Goal: Obtain resource: Download file/media

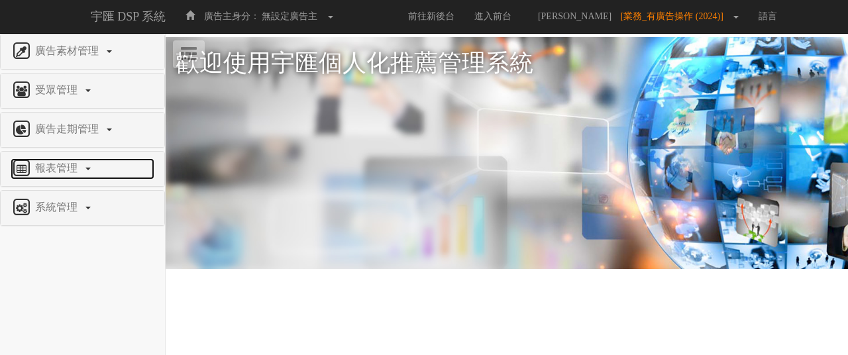
click at [68, 173] on link "報表管理" at bounding box center [83, 168] width 144 height 21
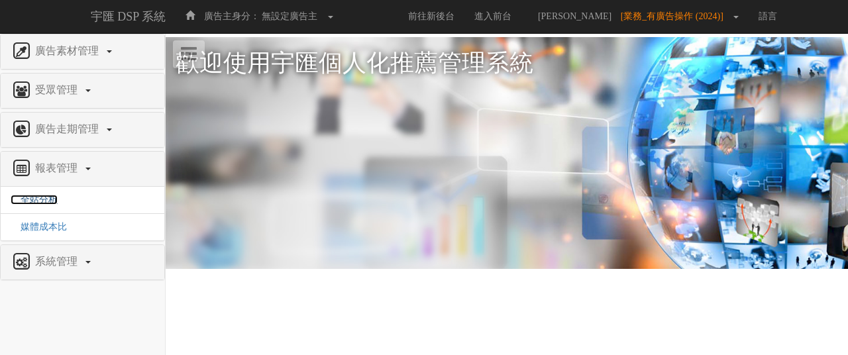
click at [50, 203] on span "全站分析" at bounding box center [34, 200] width 47 height 10
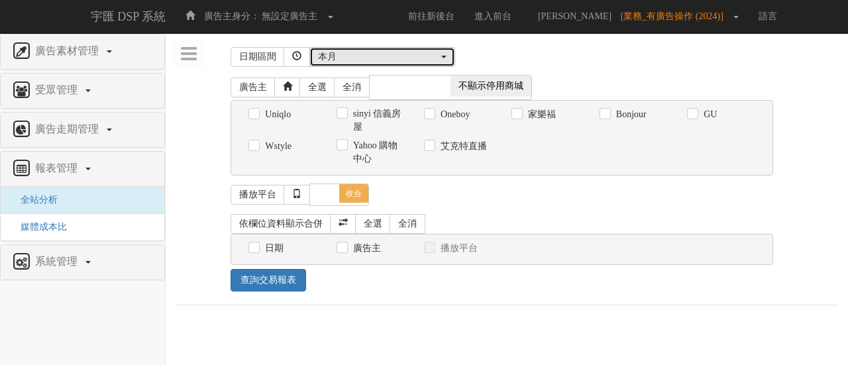
click at [354, 60] on div "本月" at bounding box center [378, 56] width 121 height 13
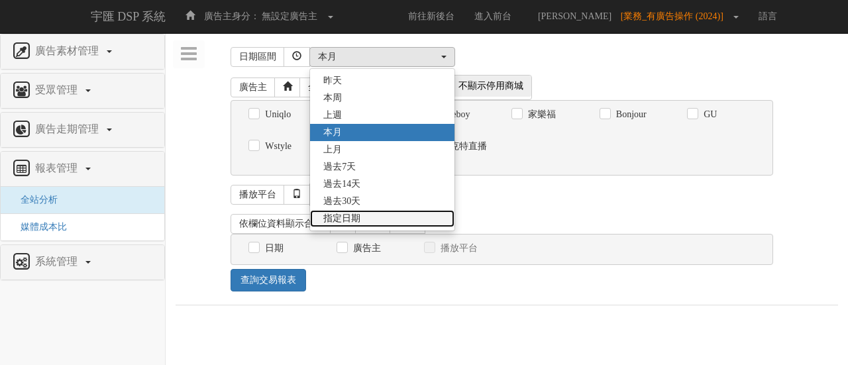
click at [364, 211] on link "指定日期" at bounding box center [382, 218] width 144 height 17
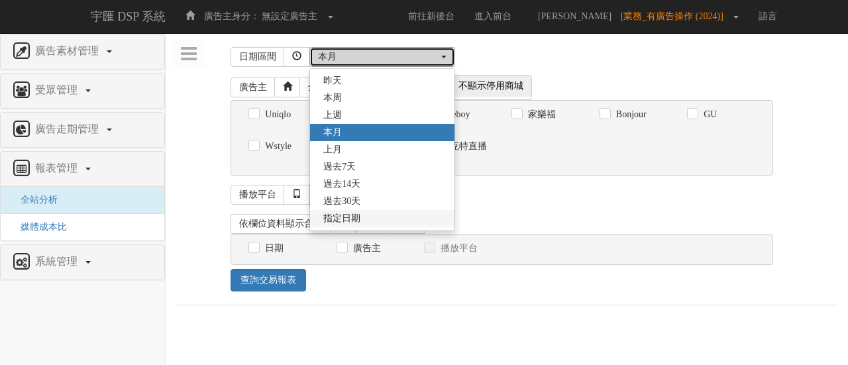
select select "Custom"
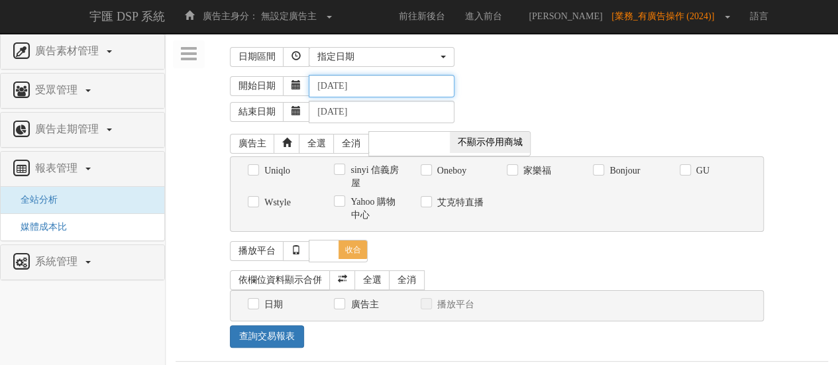
click at [419, 87] on input "[DATE]" at bounding box center [382, 86] width 146 height 23
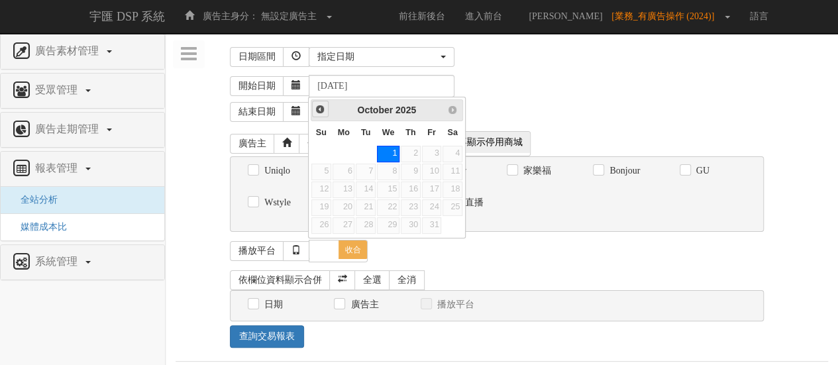
click at [320, 111] on span "Prev" at bounding box center [320, 109] width 11 height 11
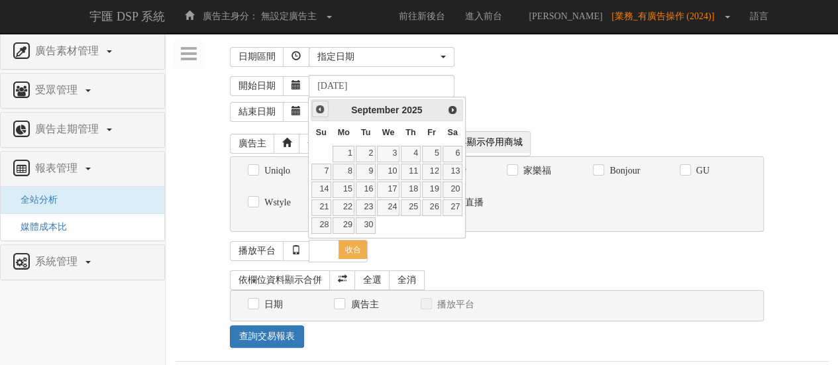
click at [320, 111] on span "Prev" at bounding box center [320, 109] width 11 height 11
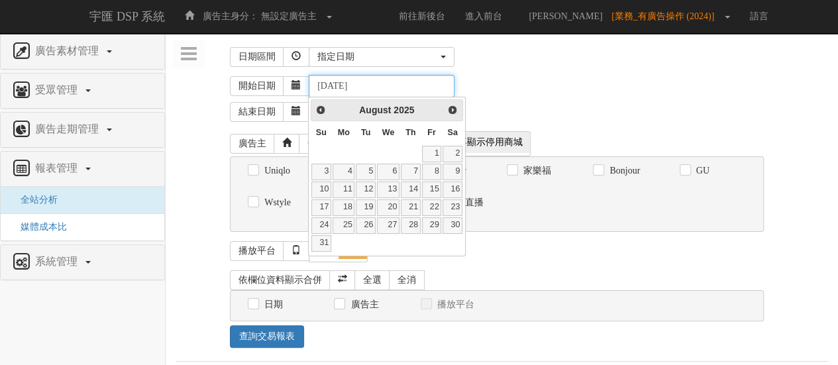
click at [334, 88] on input "2025-10-01" at bounding box center [382, 86] width 146 height 23
drag, startPoint x: 354, startPoint y: 87, endPoint x: 343, endPoint y: 86, distance: 10.6
click at [343, 86] on input "2024-10-01" at bounding box center [382, 86] width 146 height 23
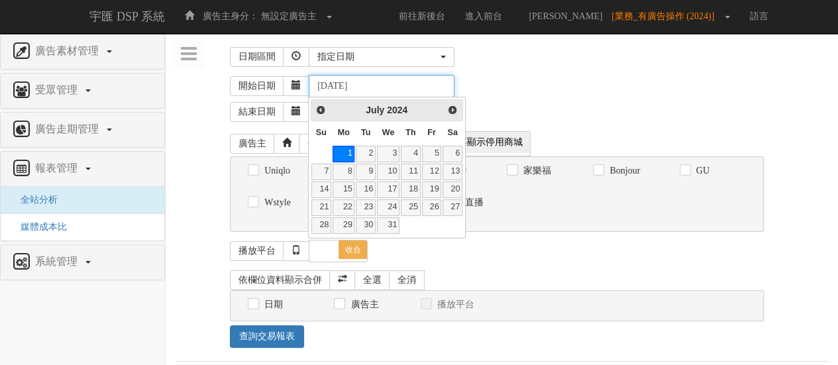
type input "2024-07-01"
click at [521, 103] on div "結束日期 2025-10-01" at bounding box center [529, 110] width 598 height 26
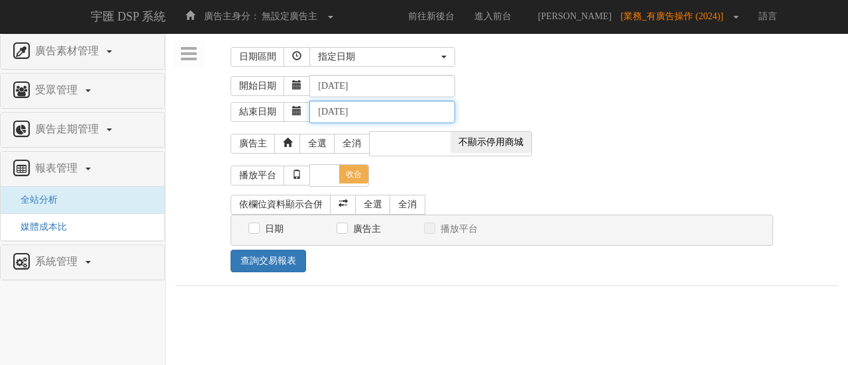
click at [403, 110] on input "2025-10-01" at bounding box center [382, 112] width 146 height 23
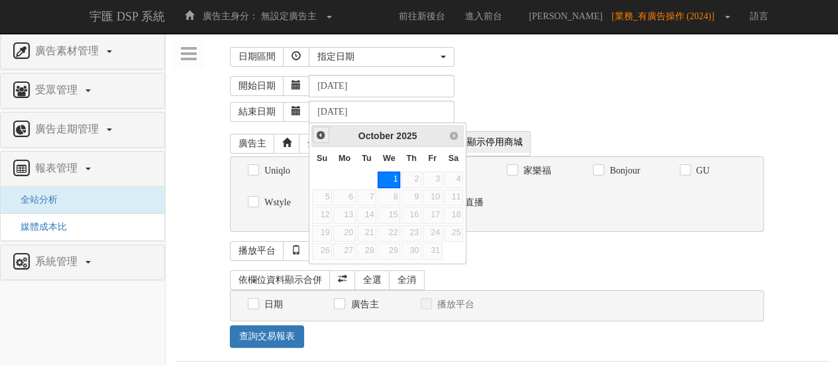
click at [325, 133] on span "Prev" at bounding box center [320, 135] width 11 height 11
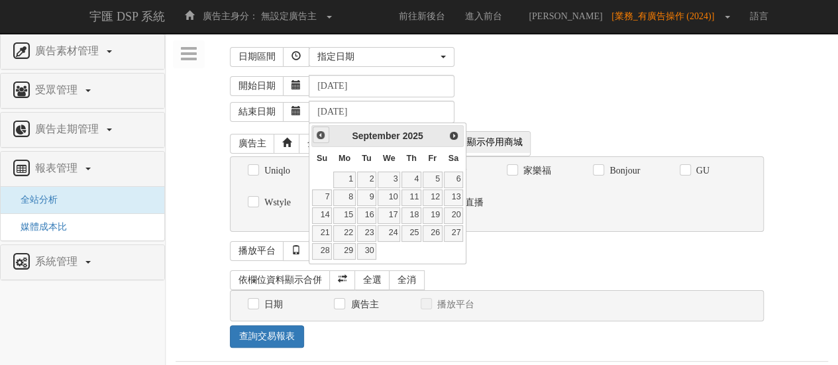
click at [324, 134] on span "Prev" at bounding box center [320, 135] width 11 height 11
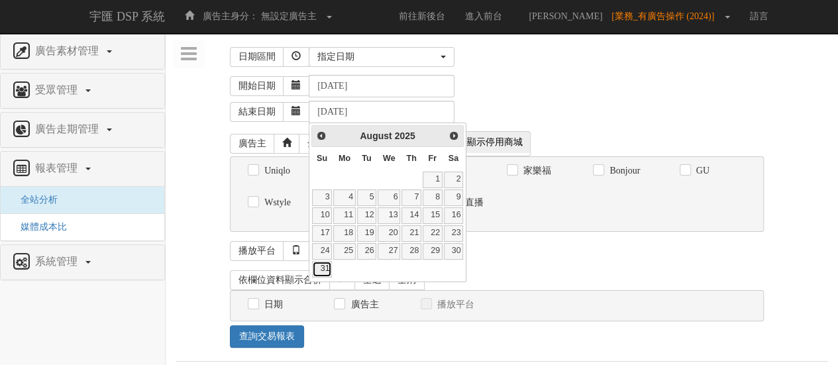
click at [326, 268] on link "31" at bounding box center [322, 269] width 20 height 17
type input "2025-08-31"
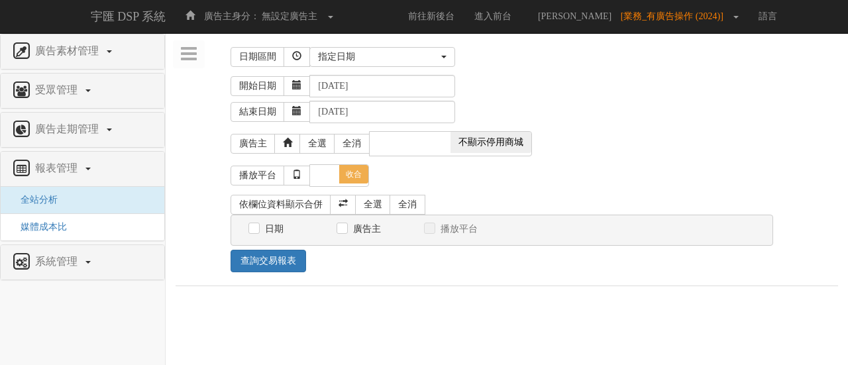
click at [563, 91] on div "開始日期 2024-07-01" at bounding box center [535, 86] width 608 height 23
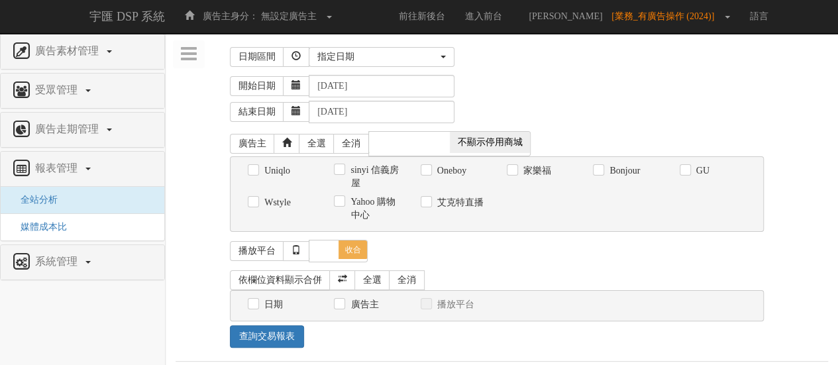
click at [455, 166] on label "Oneboy" at bounding box center [450, 170] width 32 height 13
click at [429, 166] on input "Oneboy" at bounding box center [425, 170] width 9 height 9
checkbox input "true"
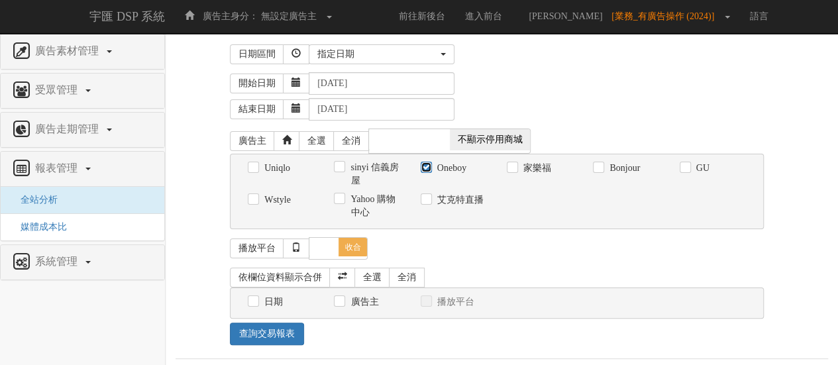
scroll to position [7, 0]
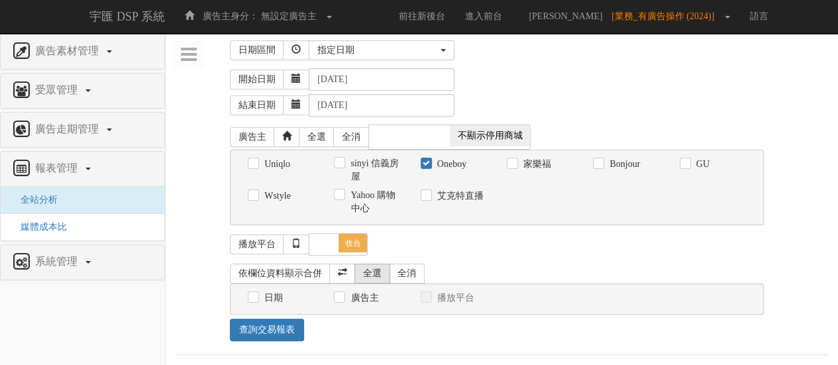
click at [372, 267] on link "全選" at bounding box center [372, 274] width 36 height 20
checkbox input "true"
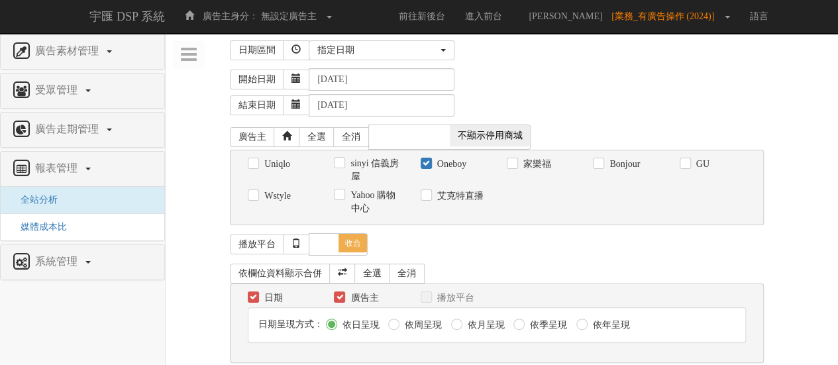
click at [483, 324] on label "依月呈現" at bounding box center [484, 325] width 40 height 13
click at [460, 324] on input "依月呈現" at bounding box center [455, 325] width 9 height 9
radio input "true"
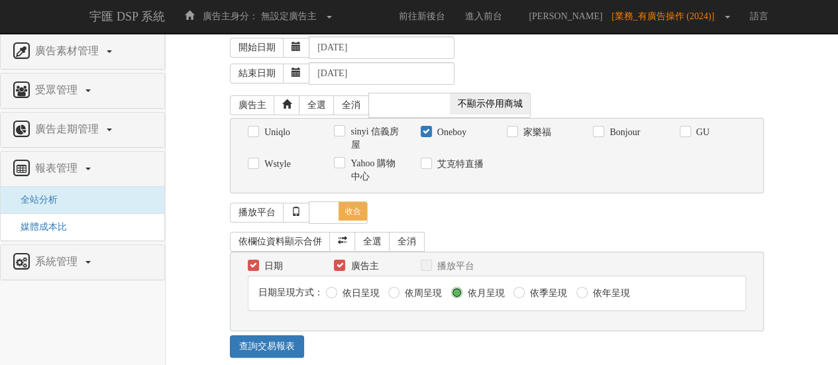
scroll to position [56, 0]
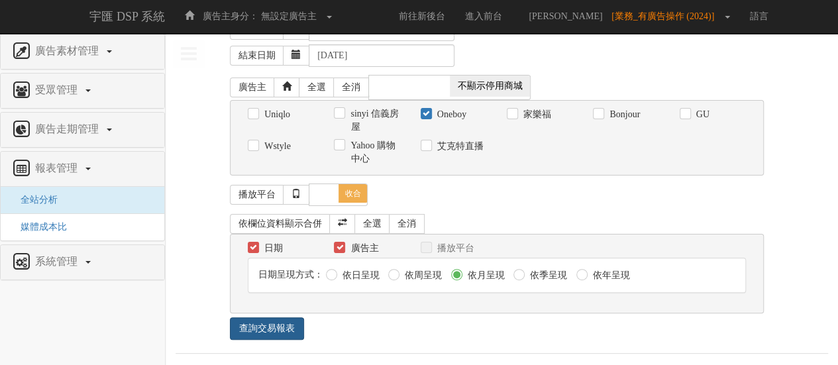
click at [284, 329] on link "查詢交易報表" at bounding box center [267, 328] width 74 height 23
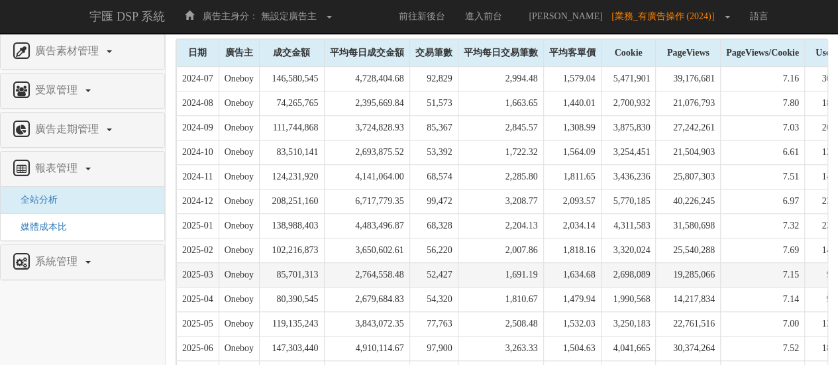
scroll to position [415, 0]
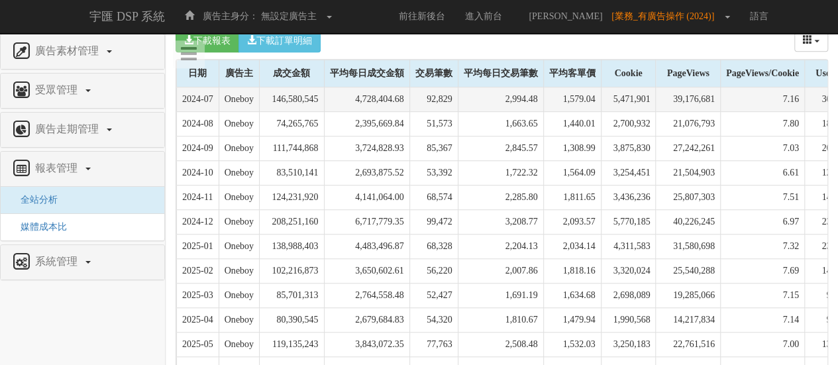
click at [398, 101] on td "4,728,404.68" at bounding box center [366, 99] width 85 height 25
click at [543, 100] on td "2,994.48" at bounding box center [500, 99] width 85 height 25
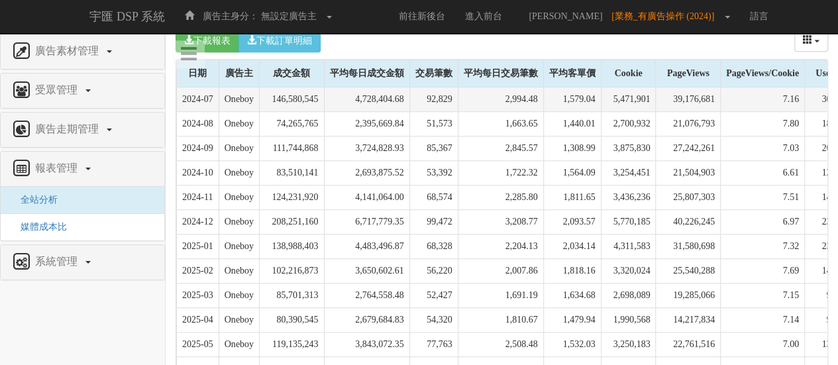
click at [372, 93] on td "4,728,404.68" at bounding box center [366, 99] width 85 height 25
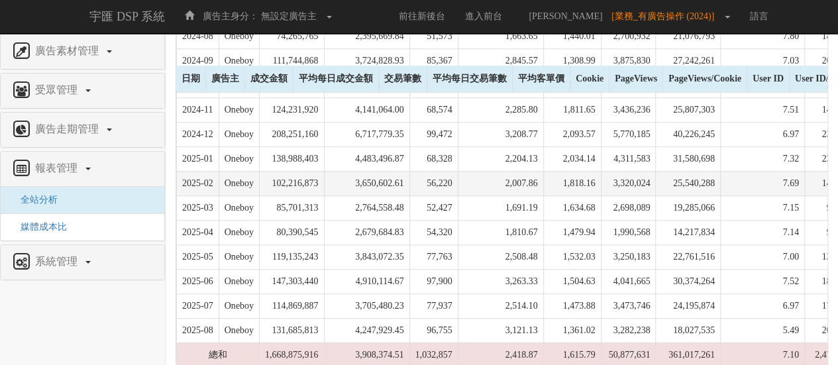
scroll to position [547, 0]
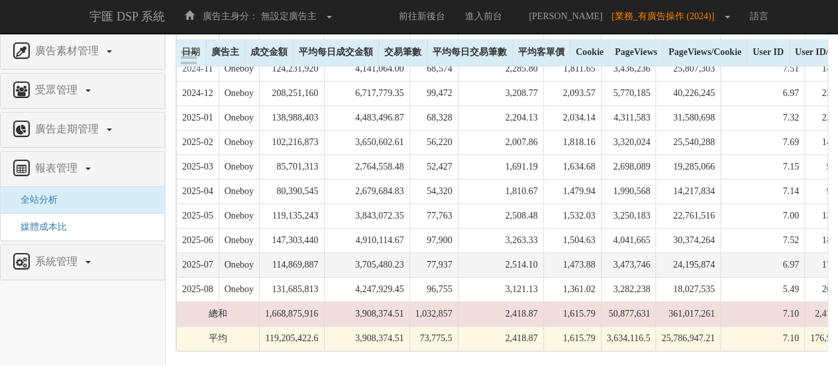
click at [405, 259] on td "3,705,480.23" at bounding box center [366, 264] width 85 height 25
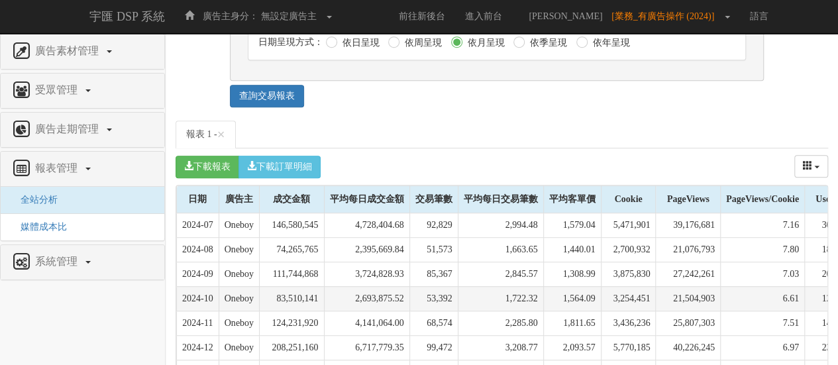
scroll to position [348, 0]
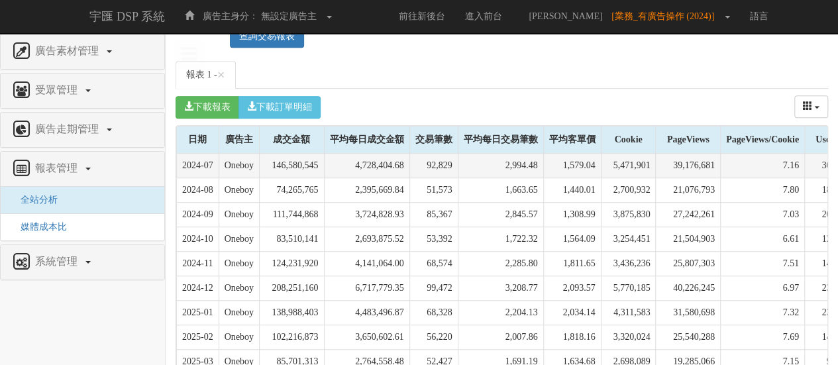
click at [405, 166] on td "4,728,404.68" at bounding box center [366, 166] width 85 height 25
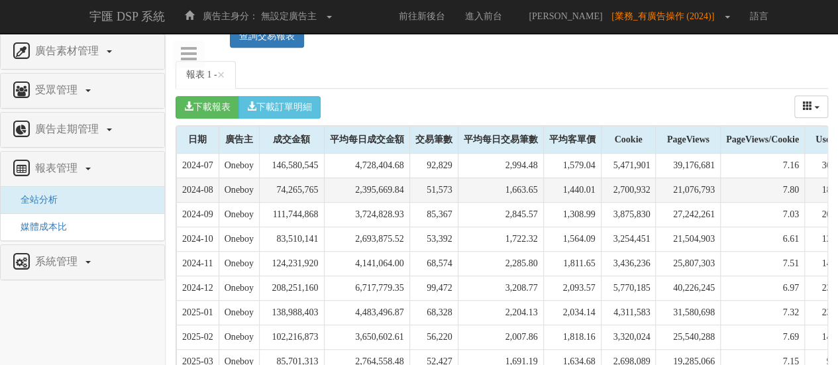
click at [405, 186] on td "2,395,669.84" at bounding box center [366, 190] width 85 height 25
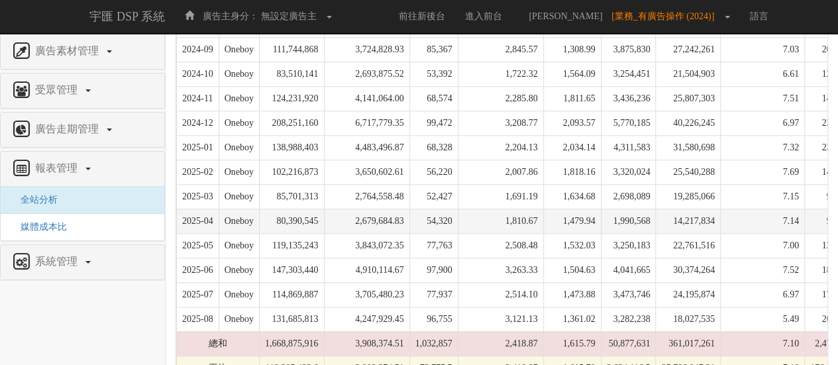
scroll to position [547, 0]
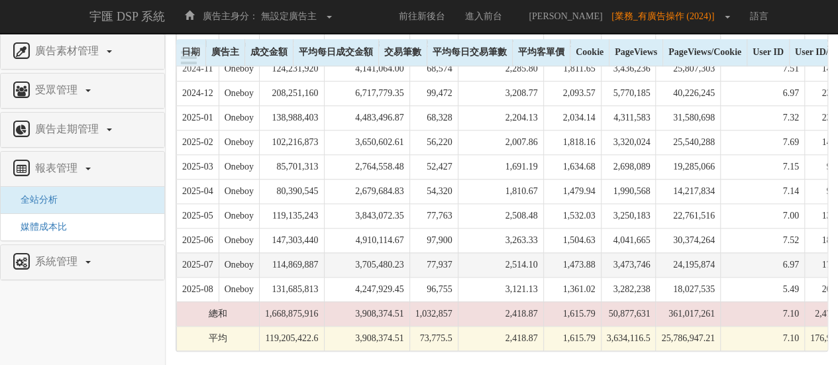
click at [400, 260] on td "3,705,480.23" at bounding box center [366, 264] width 85 height 25
click at [399, 260] on td "3,705,480.23" at bounding box center [366, 264] width 85 height 25
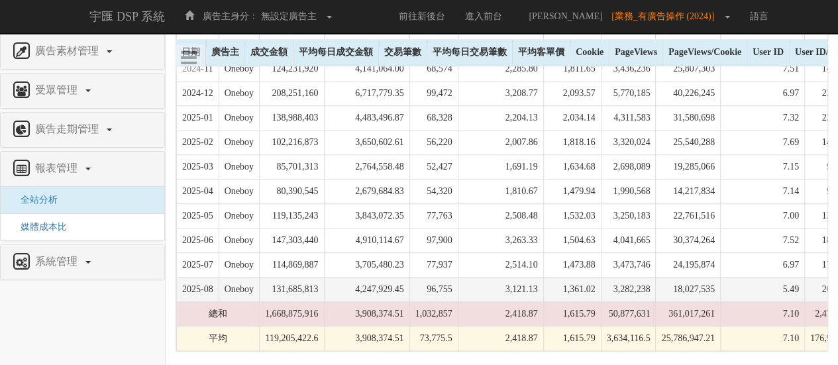
click at [396, 279] on td "4,247,929.45" at bounding box center [366, 289] width 85 height 25
click at [395, 279] on td "4,247,929.45" at bounding box center [366, 289] width 85 height 25
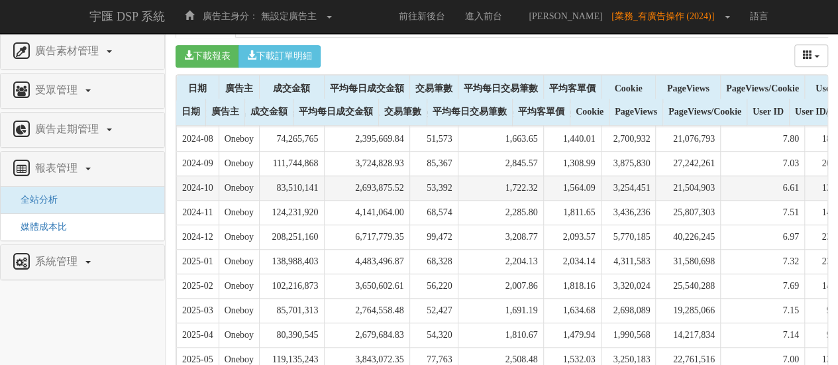
scroll to position [348, 0]
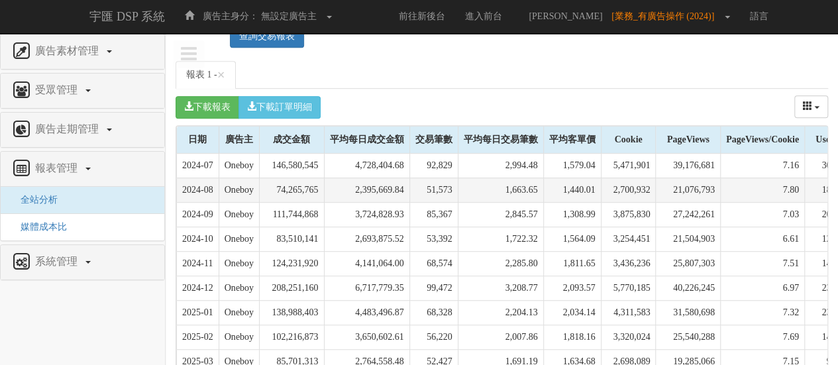
click at [403, 198] on td "2,395,669.84" at bounding box center [366, 190] width 85 height 25
click at [403, 186] on td "2,395,669.84" at bounding box center [366, 190] width 85 height 25
click at [399, 186] on td "2,395,669.84" at bounding box center [366, 190] width 85 height 25
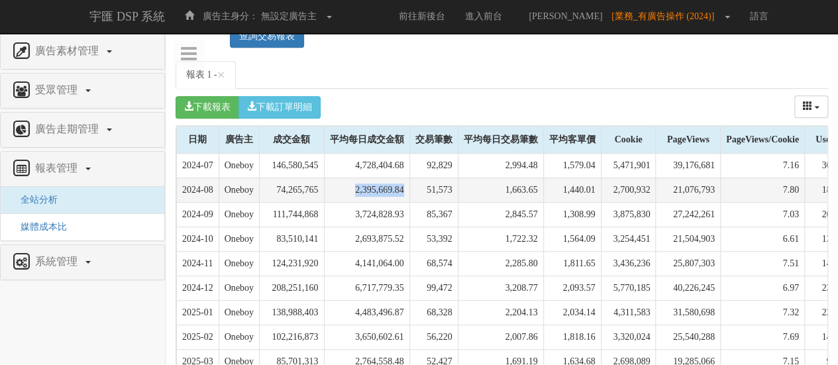
click at [399, 186] on td "2,395,669.84" at bounding box center [366, 190] width 85 height 25
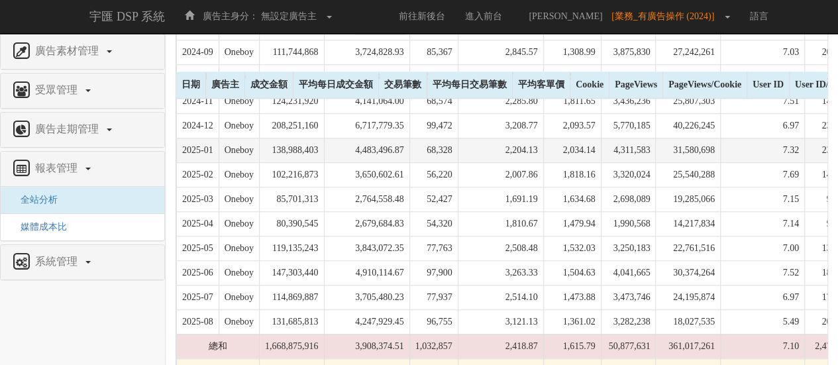
scroll to position [547, 0]
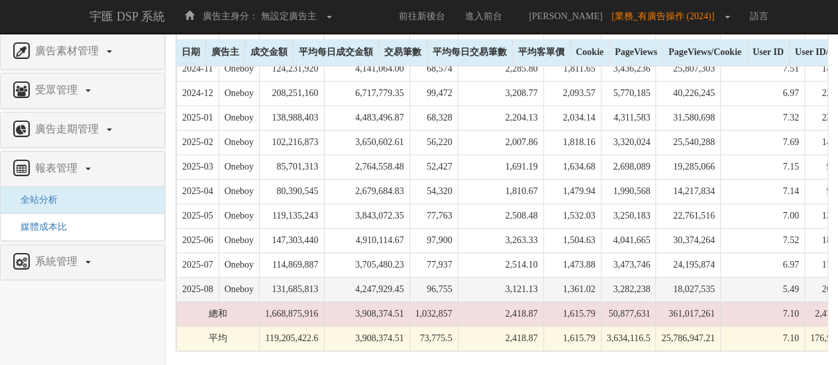
click at [396, 280] on td "4,247,929.45" at bounding box center [366, 289] width 85 height 25
click at [398, 282] on td "4,247,929.45" at bounding box center [366, 289] width 85 height 25
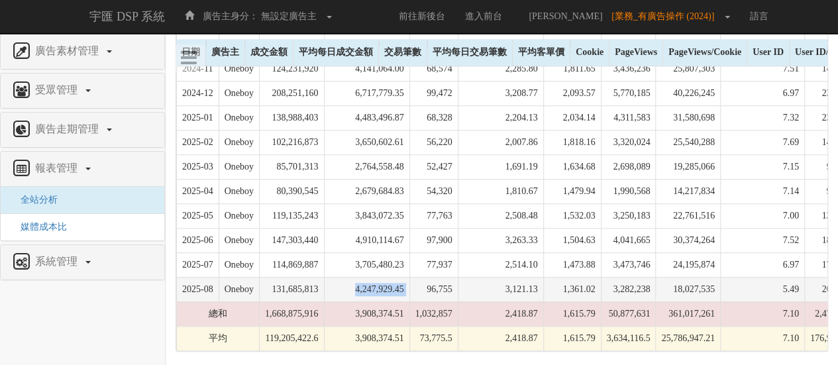
click at [402, 282] on td "4,247,929.45" at bounding box center [366, 289] width 85 height 25
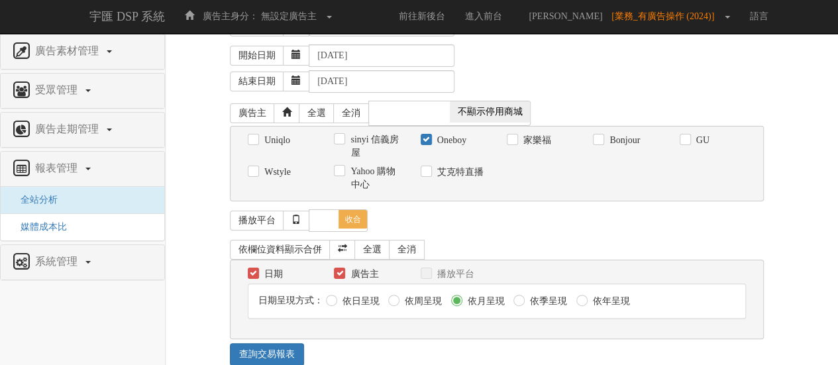
scroll to position [0, 0]
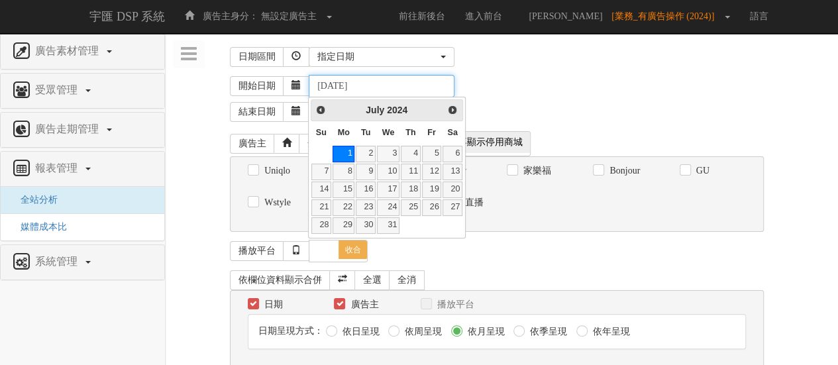
click at [350, 84] on input "2024-07-01" at bounding box center [382, 86] width 146 height 23
type input "2024-01-01"
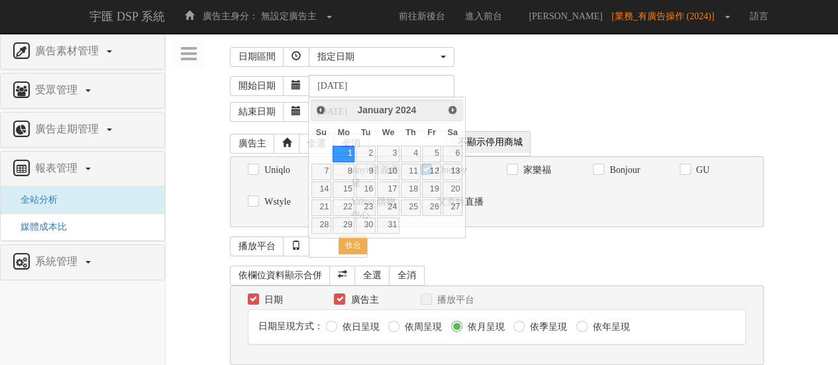
click at [550, 74] on div "開始日期 2024-01-01 結束日期 2025-08-31" at bounding box center [502, 99] width 653 height 56
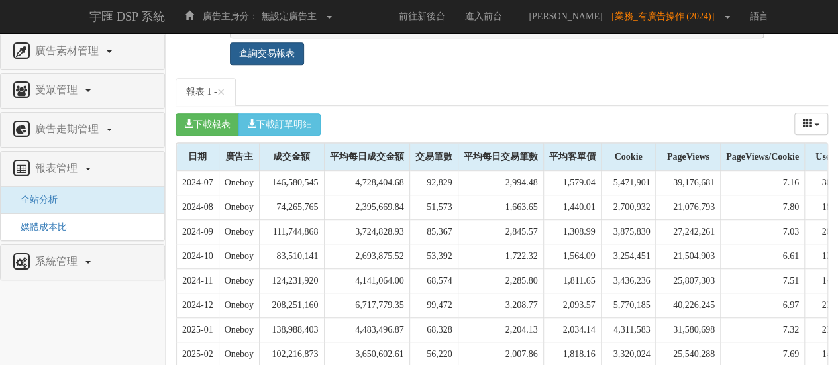
scroll to position [265, 0]
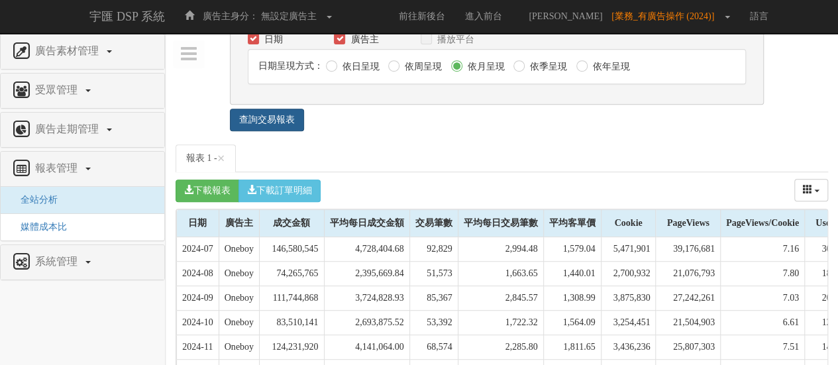
click at [292, 114] on link "查詢交易報表" at bounding box center [267, 120] width 74 height 23
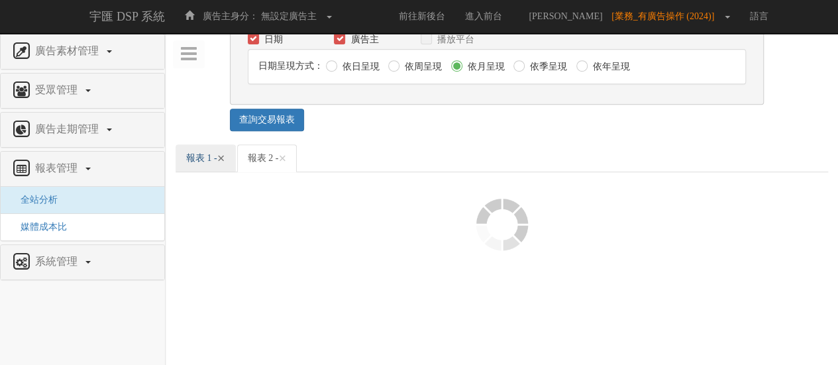
click at [225, 158] on span "×" at bounding box center [221, 158] width 8 height 16
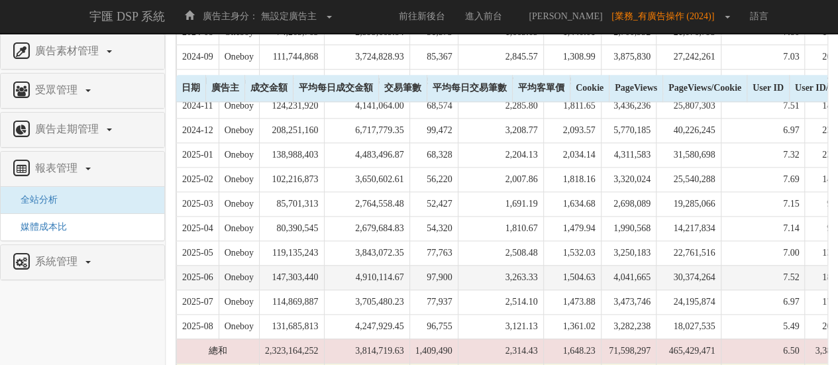
scroll to position [693, 0]
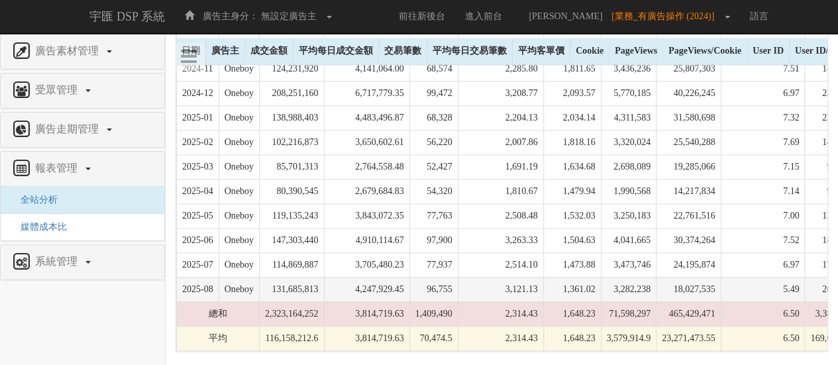
click at [534, 283] on td "3,121.13" at bounding box center [500, 289] width 85 height 25
click at [533, 283] on td "3,121.13" at bounding box center [500, 289] width 85 height 25
click at [532, 283] on td "3,121.13" at bounding box center [500, 289] width 85 height 25
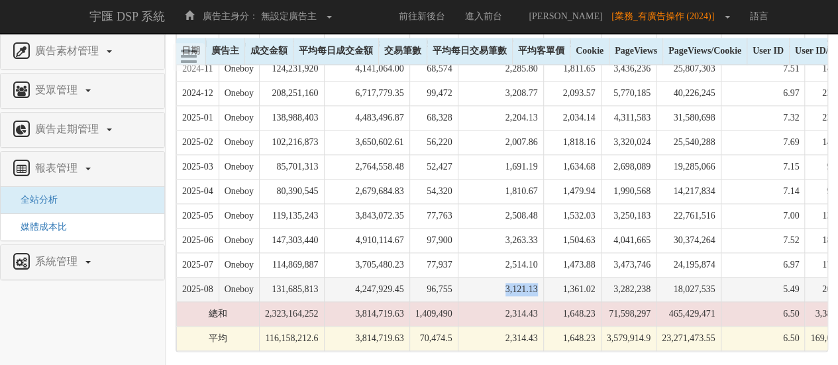
click at [526, 280] on td "3,121.13" at bounding box center [500, 289] width 85 height 25
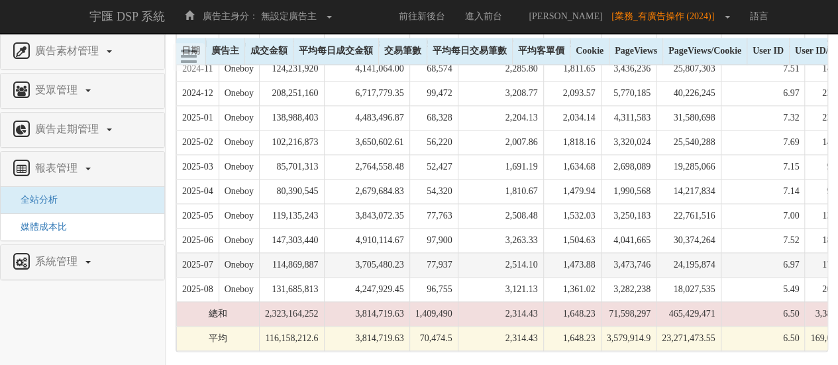
click at [537, 261] on td "2,514.10" at bounding box center [500, 264] width 85 height 25
click at [543, 259] on td "2,514.10" at bounding box center [500, 264] width 85 height 25
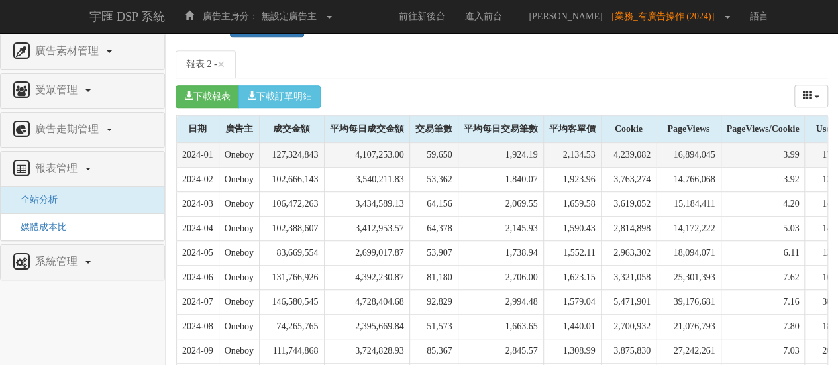
scroll to position [362, 0]
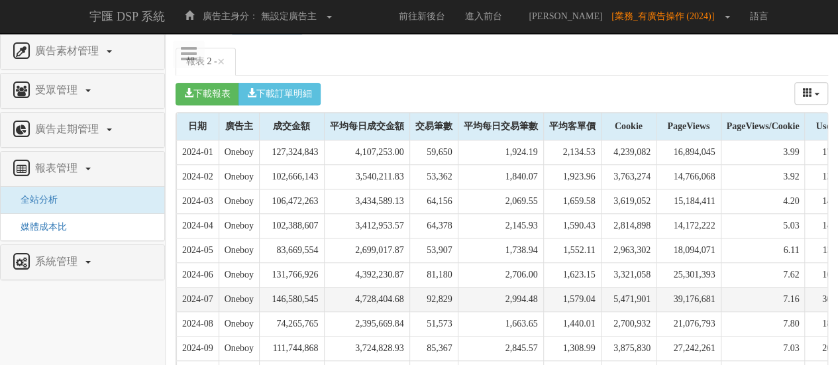
click at [543, 295] on td "2,994.48" at bounding box center [500, 299] width 85 height 25
click at [543, 294] on td "2,994.48" at bounding box center [500, 299] width 85 height 25
click at [542, 294] on td "2,994.48" at bounding box center [500, 299] width 85 height 25
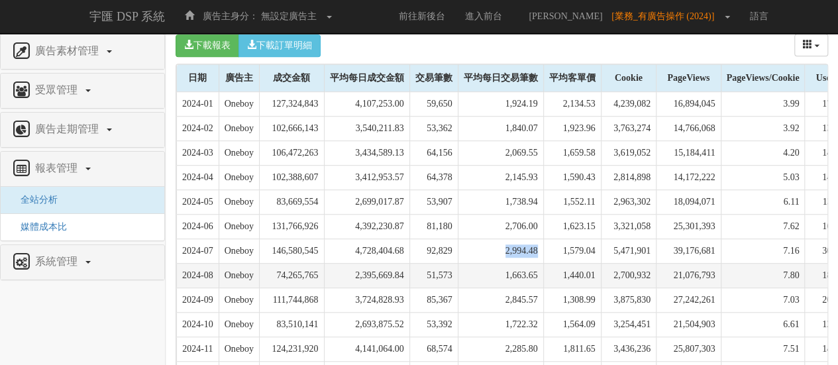
scroll to position [428, 0]
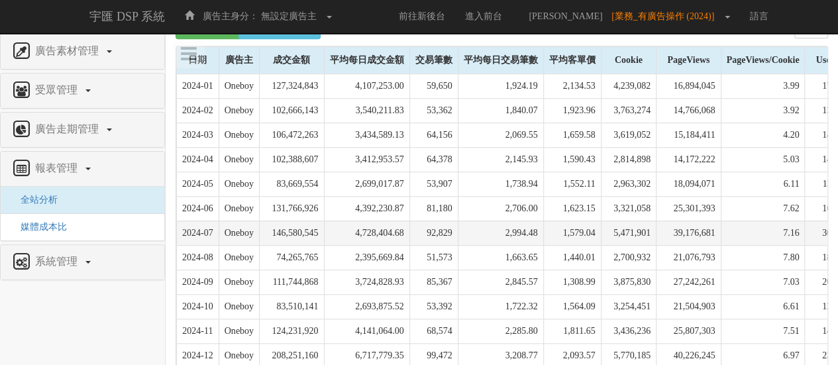
click at [396, 230] on td "4,728,404.68" at bounding box center [366, 233] width 85 height 25
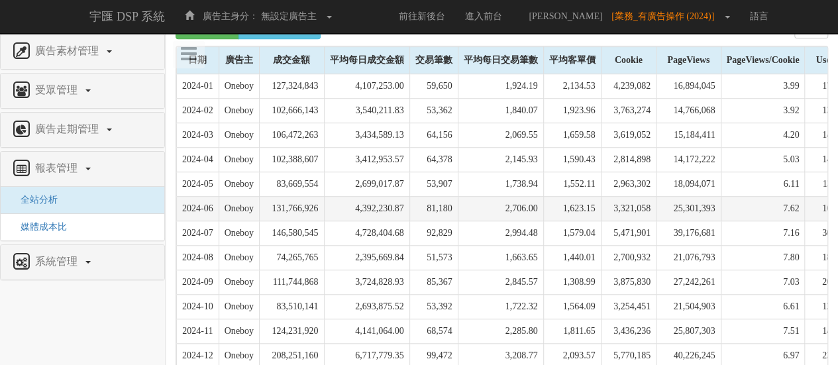
click at [393, 205] on td "4,392,230.87" at bounding box center [366, 208] width 85 height 25
click at [537, 205] on td "2,706.00" at bounding box center [500, 208] width 85 height 25
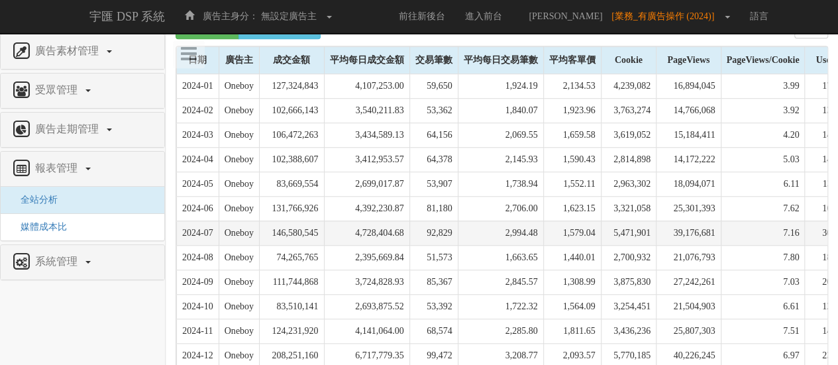
click at [543, 225] on td "2,994.48" at bounding box center [500, 233] width 85 height 25
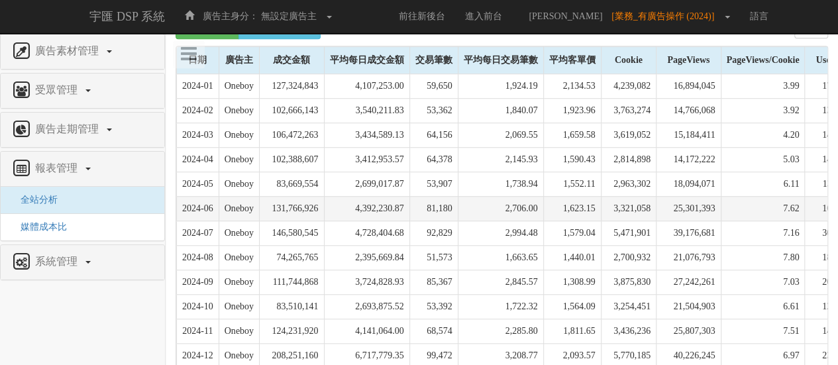
click at [543, 201] on td "2,706.00" at bounding box center [500, 208] width 85 height 25
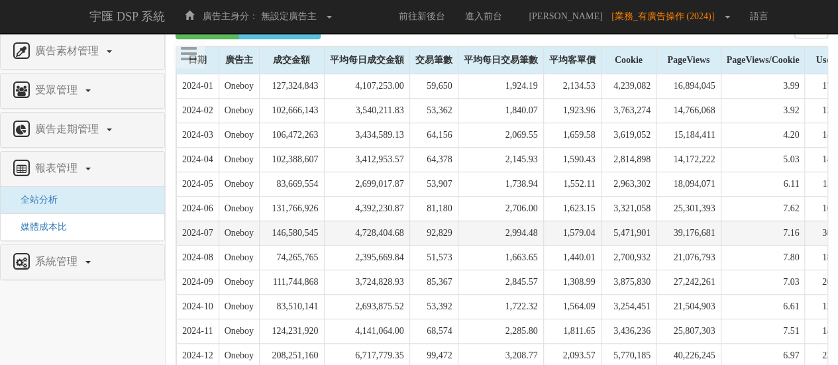
click at [543, 223] on td "2,994.48" at bounding box center [500, 233] width 85 height 25
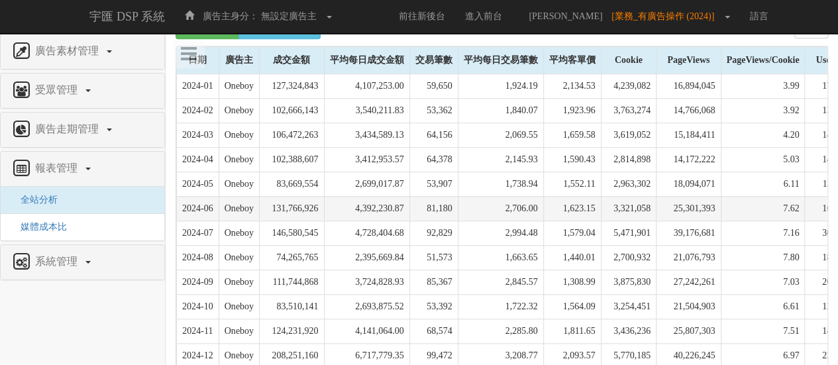
click at [543, 206] on td "2,706.00" at bounding box center [500, 208] width 85 height 25
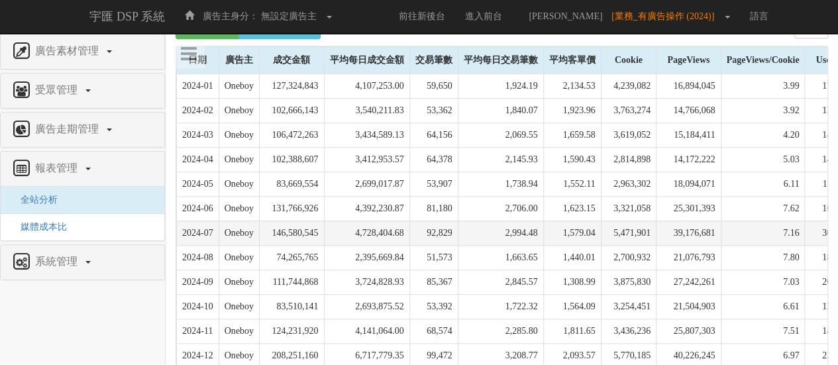
click at [543, 223] on td "2,994.48" at bounding box center [500, 233] width 85 height 25
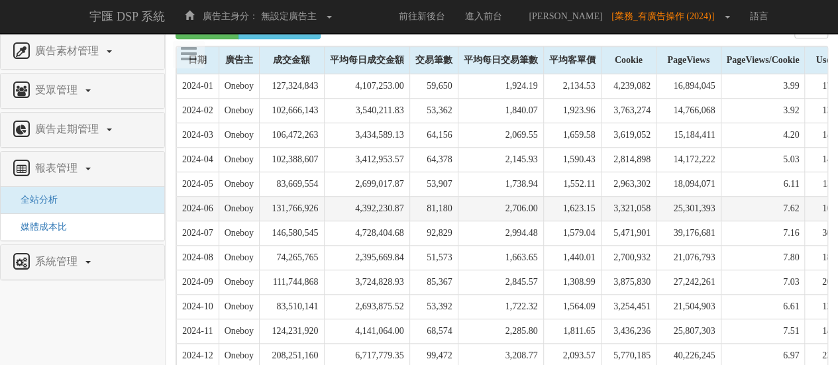
click at [542, 210] on td "2,706.00" at bounding box center [500, 208] width 85 height 25
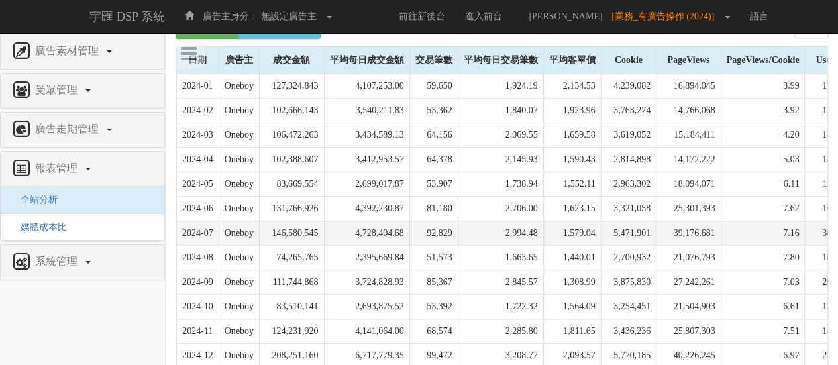
click at [542, 221] on td "2,994.48" at bounding box center [500, 233] width 85 height 25
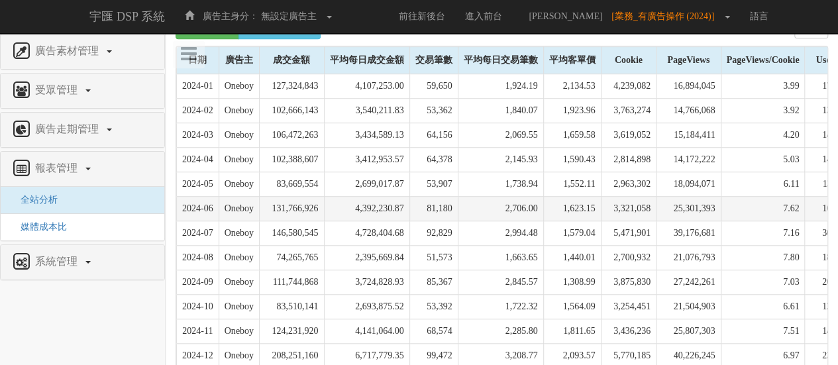
click at [541, 208] on td "2,706.00" at bounding box center [500, 208] width 85 height 25
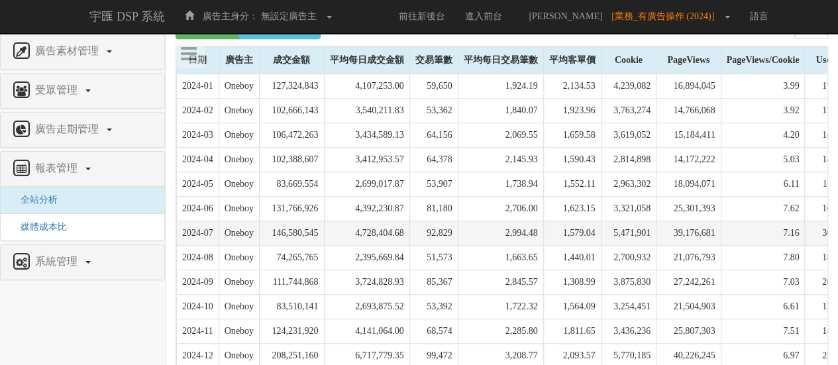
click at [539, 225] on td "2,994.48" at bounding box center [500, 233] width 85 height 25
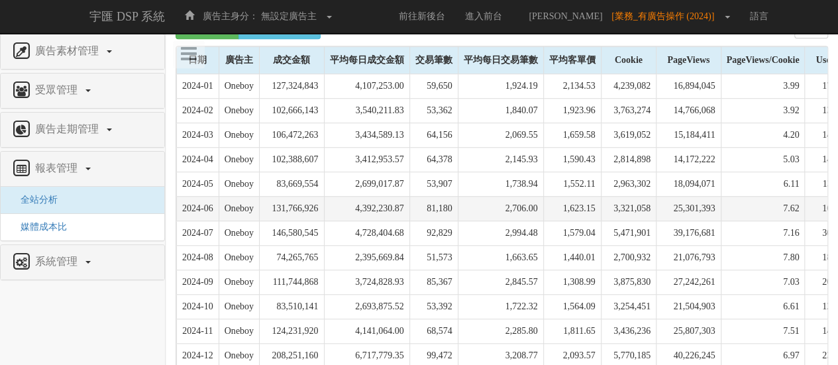
click at [402, 207] on td "4,392,230.87" at bounding box center [366, 208] width 85 height 25
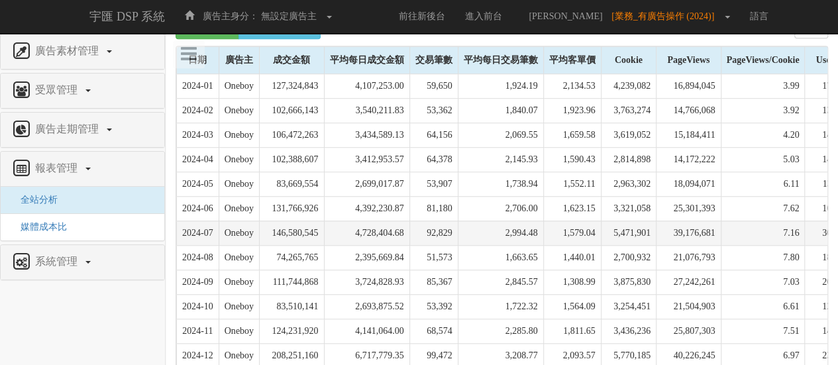
click at [398, 233] on td "4,728,404.68" at bounding box center [366, 233] width 85 height 25
click at [399, 221] on td "4,728,404.68" at bounding box center [366, 233] width 85 height 25
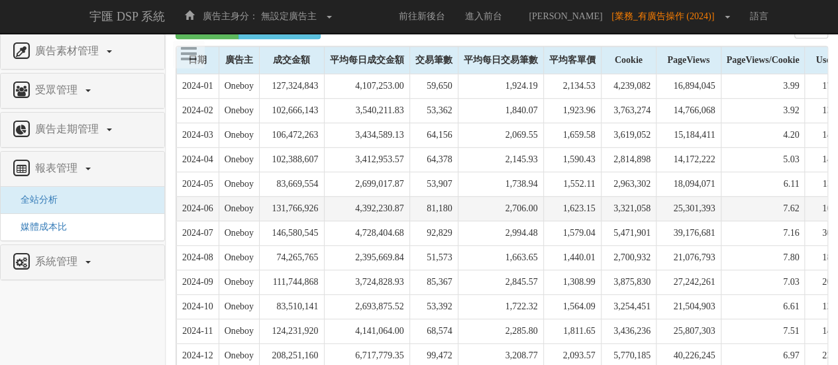
click at [405, 211] on td "4,392,230.87" at bounding box center [366, 208] width 85 height 25
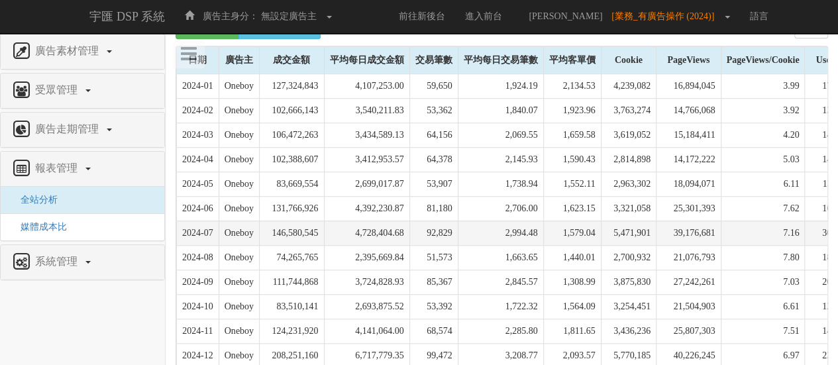
click at [405, 221] on td "4,728,404.68" at bounding box center [366, 233] width 85 height 25
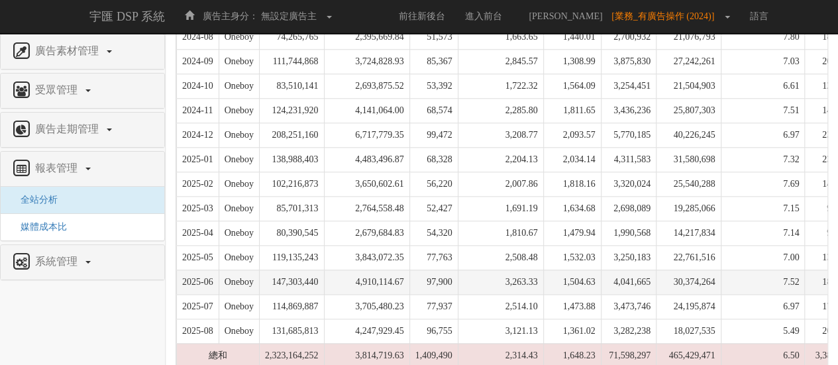
scroll to position [693, 0]
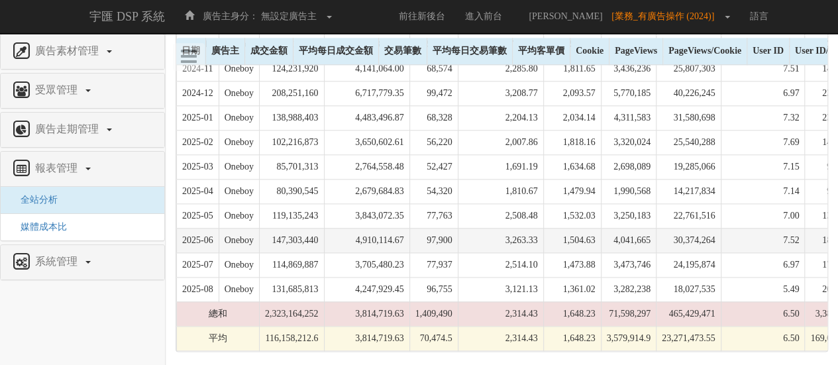
click at [405, 235] on td "4,910,114.67" at bounding box center [366, 240] width 85 height 25
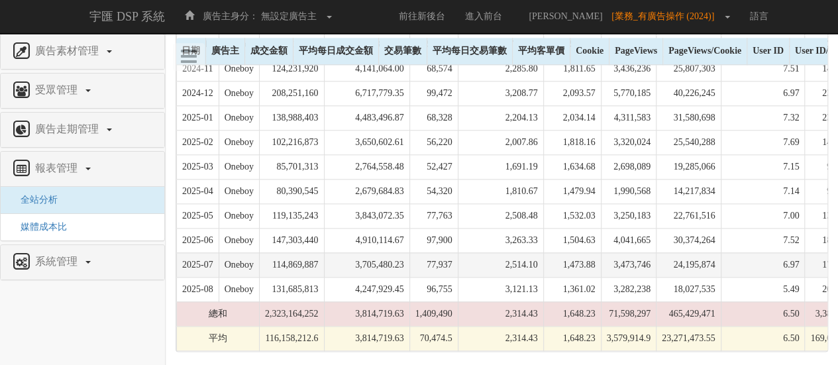
click at [403, 252] on td "3,705,480.23" at bounding box center [366, 264] width 85 height 25
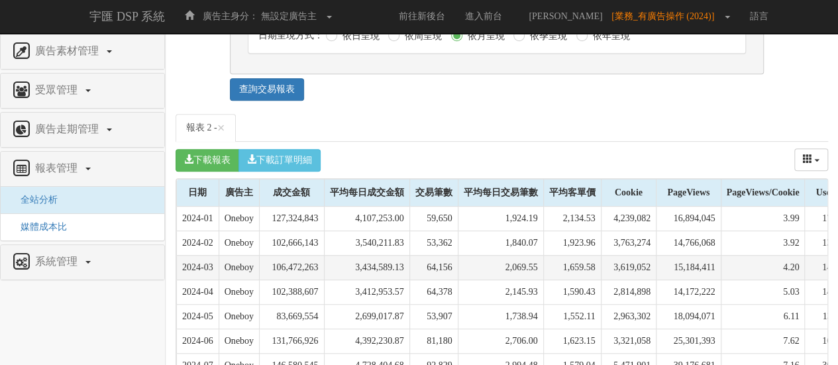
scroll to position [362, 0]
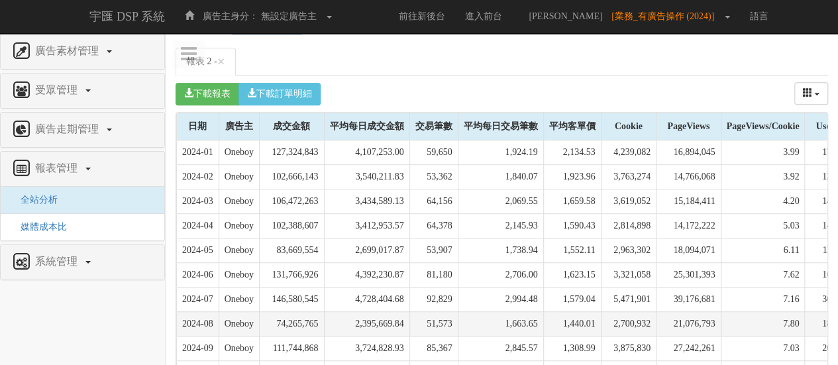
click at [395, 325] on td "2,395,669.84" at bounding box center [366, 323] width 85 height 25
click at [395, 324] on td "2,395,669.84" at bounding box center [366, 323] width 85 height 25
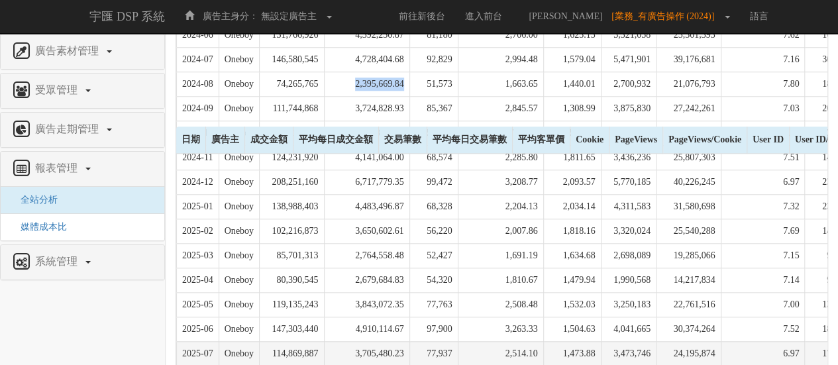
scroll to position [693, 0]
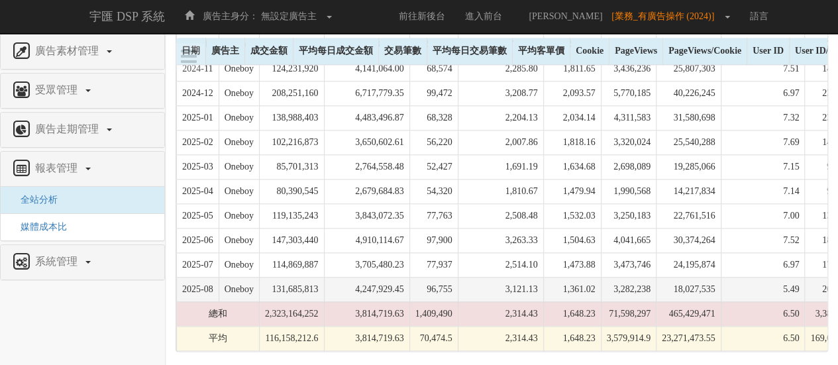
click at [390, 282] on td "4,247,929.45" at bounding box center [366, 289] width 85 height 25
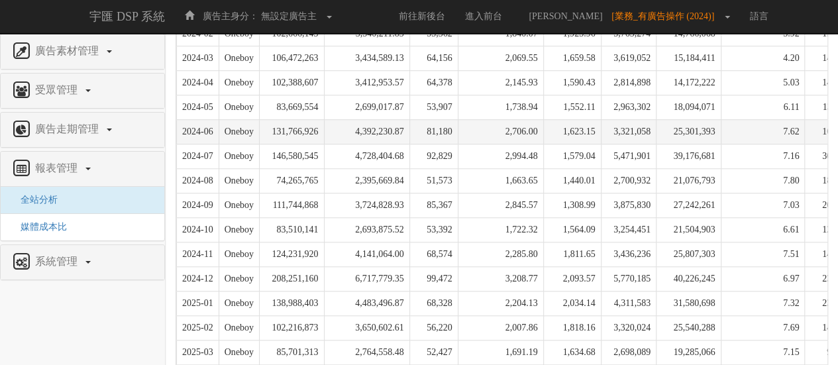
scroll to position [362, 0]
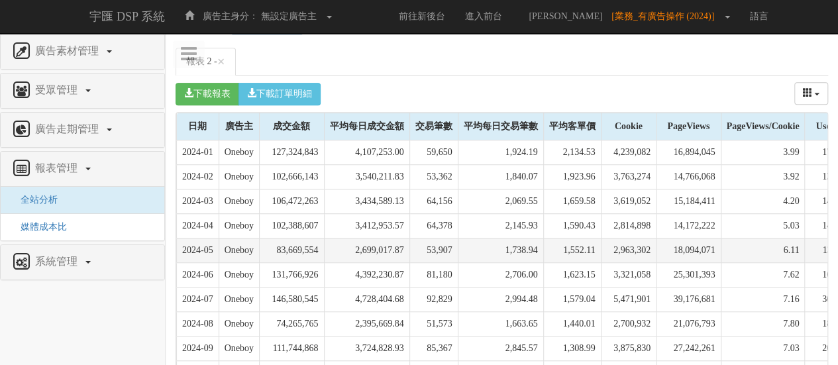
click at [405, 248] on td "2,699,017.87" at bounding box center [366, 250] width 85 height 25
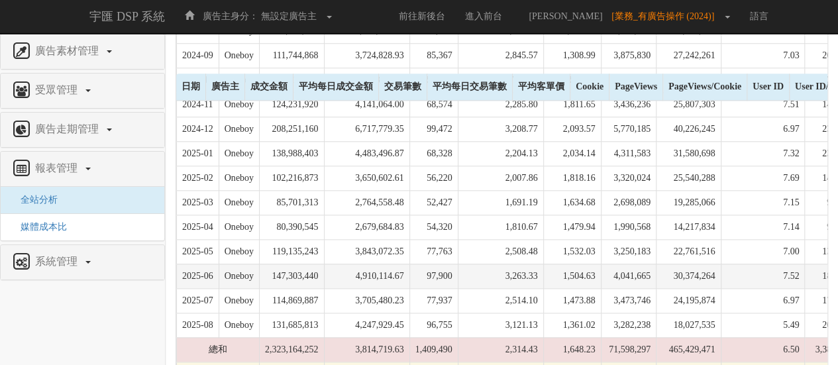
scroll to position [693, 0]
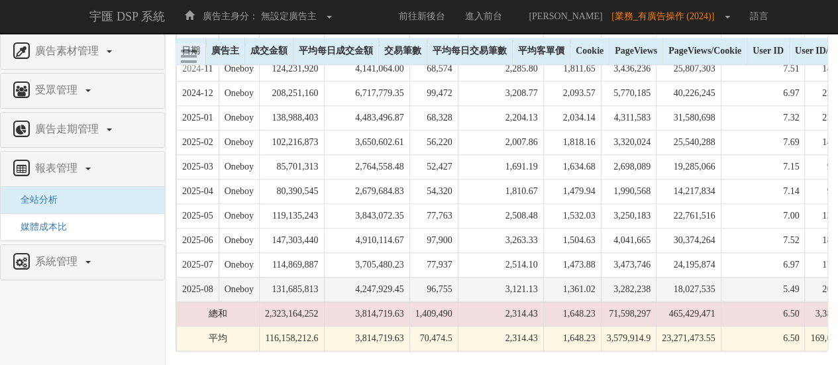
click at [400, 277] on td "4,247,929.45" at bounding box center [366, 289] width 85 height 25
click at [393, 283] on td "4,247,929.45" at bounding box center [366, 289] width 85 height 25
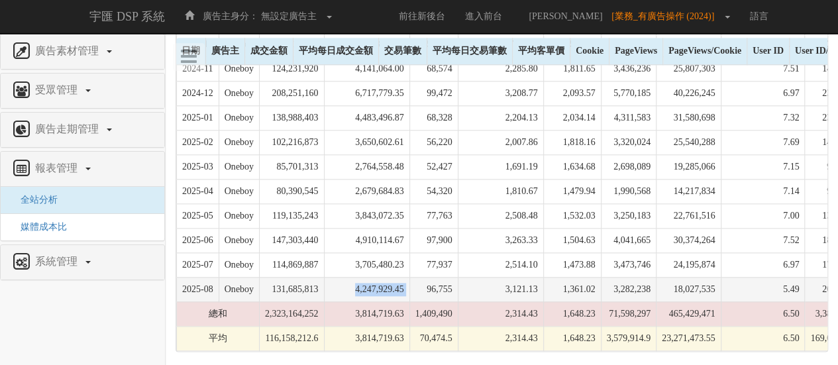
click at [393, 283] on td "4,247,929.45" at bounding box center [366, 289] width 85 height 25
click at [390, 282] on td "4,247,929.45" at bounding box center [366, 289] width 85 height 25
click at [388, 282] on td "4,247,929.45" at bounding box center [366, 289] width 85 height 25
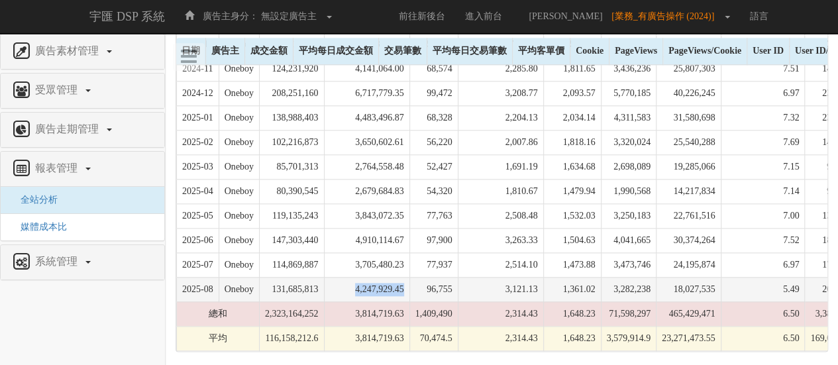
click at [394, 282] on td "4,247,929.45" at bounding box center [366, 289] width 85 height 25
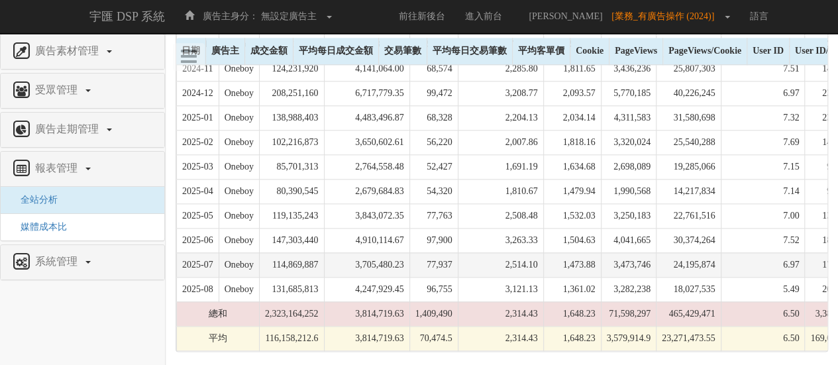
click at [395, 258] on td "3,705,480.23" at bounding box center [366, 264] width 85 height 25
click at [455, 257] on td "77,937" at bounding box center [433, 264] width 48 height 25
click at [409, 262] on td "3,705,480.23" at bounding box center [366, 264] width 85 height 25
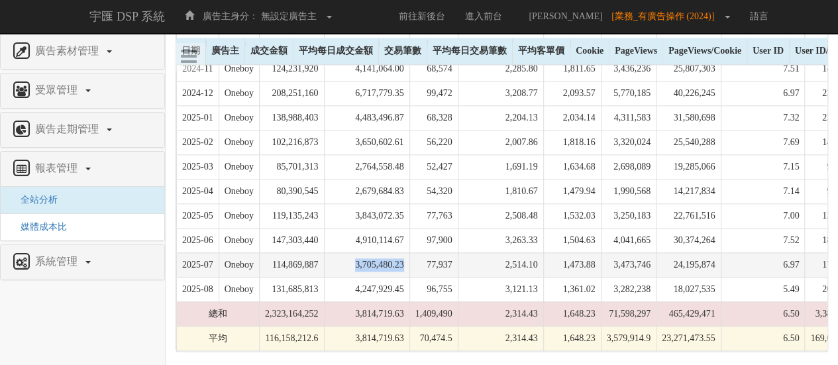
click at [409, 262] on td "3,705,480.23" at bounding box center [366, 264] width 85 height 25
click at [398, 260] on td "3,705,480.23" at bounding box center [366, 264] width 85 height 25
click at [386, 260] on td "3,705,480.23" at bounding box center [366, 264] width 85 height 25
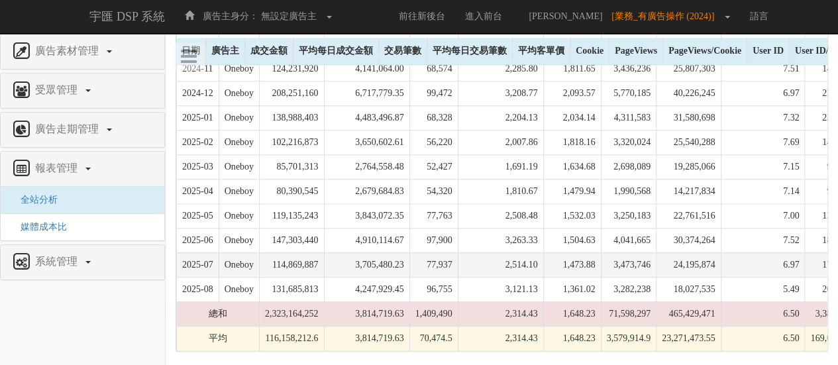
click at [325, 260] on td "114,869,887" at bounding box center [292, 264] width 65 height 25
click at [394, 260] on td "3,705,480.23" at bounding box center [366, 264] width 85 height 25
click at [432, 259] on td "77,937" at bounding box center [433, 264] width 48 height 25
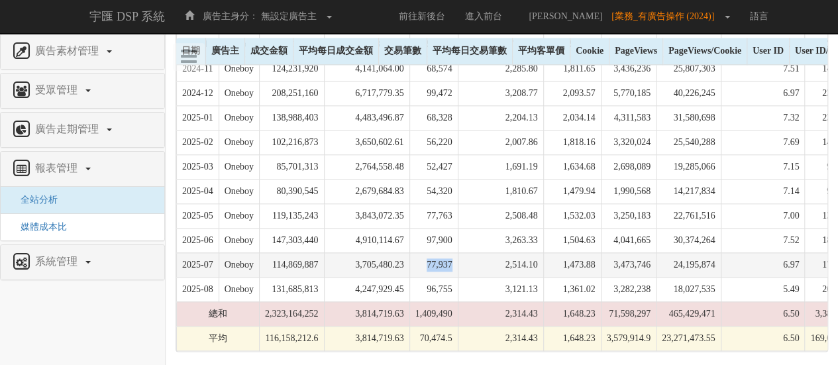
click at [432, 259] on td "77,937" at bounding box center [433, 264] width 48 height 25
click at [390, 259] on td "3,705,480.23" at bounding box center [366, 264] width 85 height 25
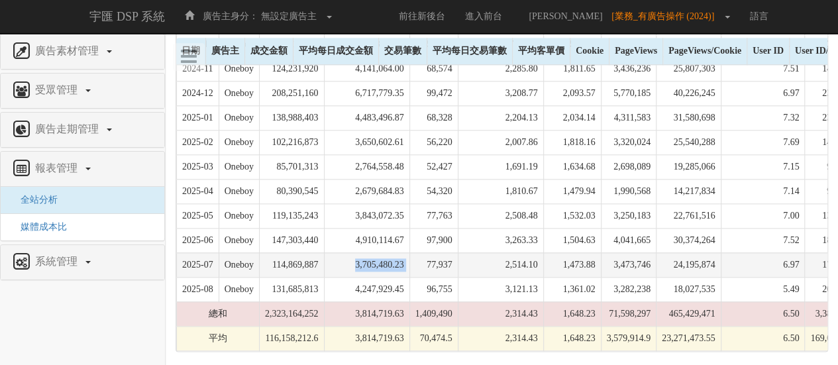
click at [390, 259] on td "3,705,480.23" at bounding box center [366, 264] width 85 height 25
click at [386, 258] on td "3,705,480.23" at bounding box center [366, 264] width 85 height 25
click at [405, 254] on td "3,705,480.23" at bounding box center [366, 264] width 85 height 25
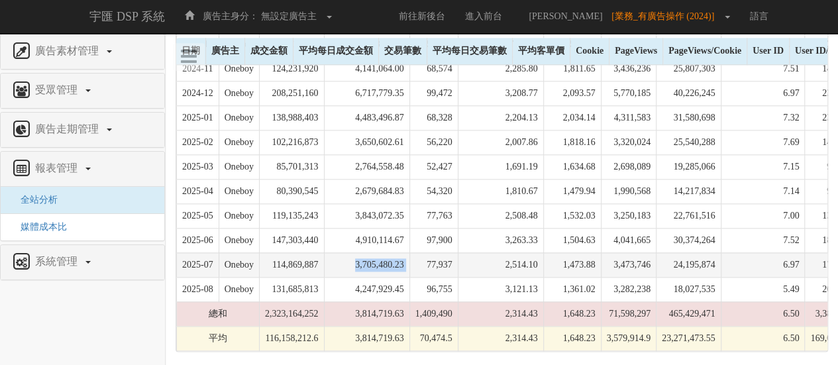
click at [405, 254] on td "3,705,480.23" at bounding box center [366, 264] width 85 height 25
click at [400, 252] on td "3,705,480.23" at bounding box center [366, 264] width 85 height 25
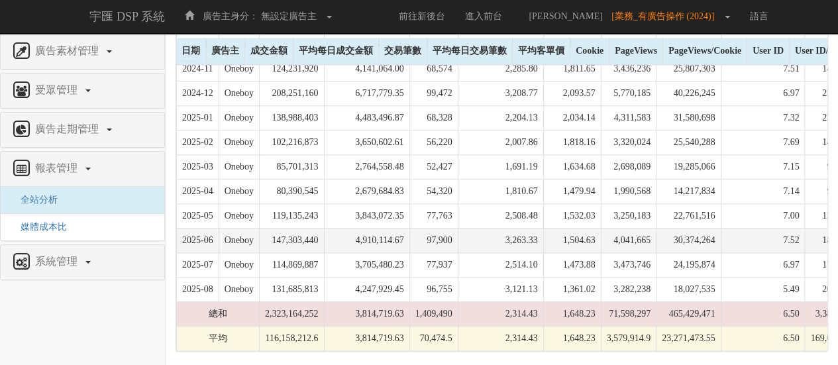
click at [398, 230] on td "4,910,114.67" at bounding box center [366, 240] width 85 height 25
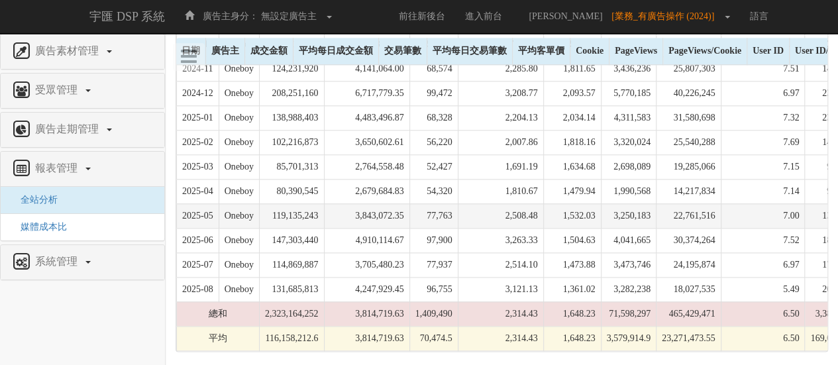
click at [396, 214] on td "3,843,072.35" at bounding box center [366, 215] width 85 height 25
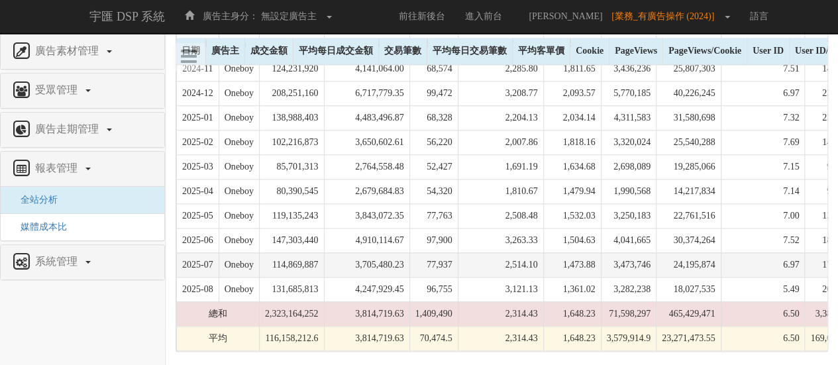
click at [389, 252] on td "3,705,480.23" at bounding box center [366, 264] width 85 height 25
click at [388, 255] on td "3,705,480.23" at bounding box center [366, 264] width 85 height 25
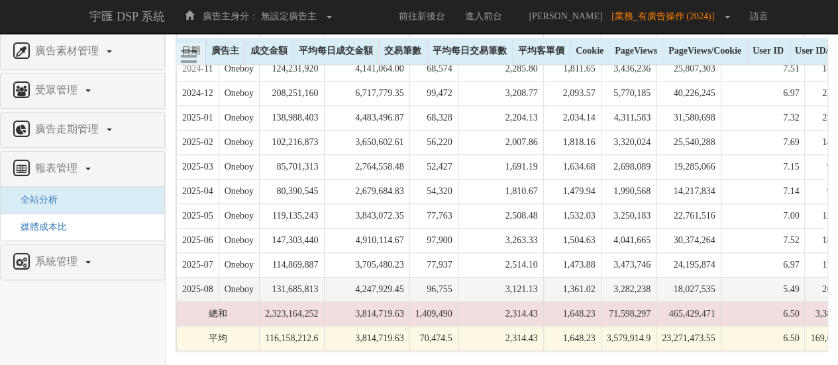
click at [394, 277] on td "4,247,929.45" at bounding box center [366, 289] width 85 height 25
click at [394, 278] on td "4,247,929.45" at bounding box center [366, 289] width 85 height 25
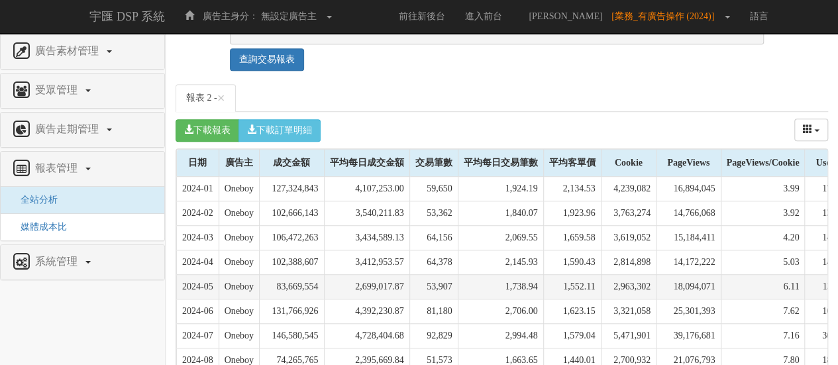
scroll to position [362, 0]
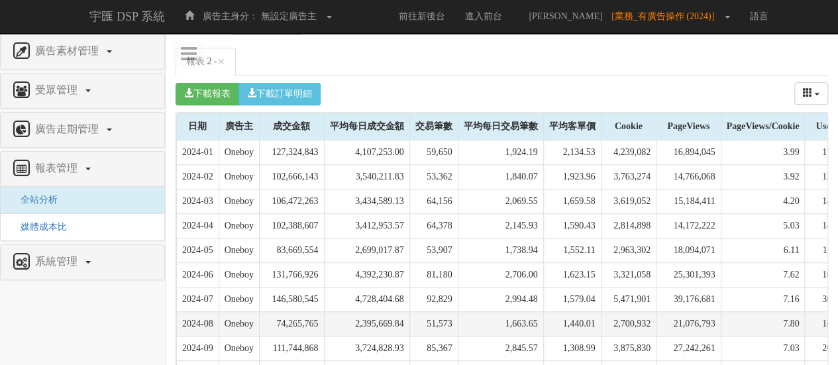
click at [402, 321] on td "2,395,669.84" at bounding box center [366, 323] width 85 height 25
click at [398, 322] on td "2,395,669.84" at bounding box center [366, 323] width 85 height 25
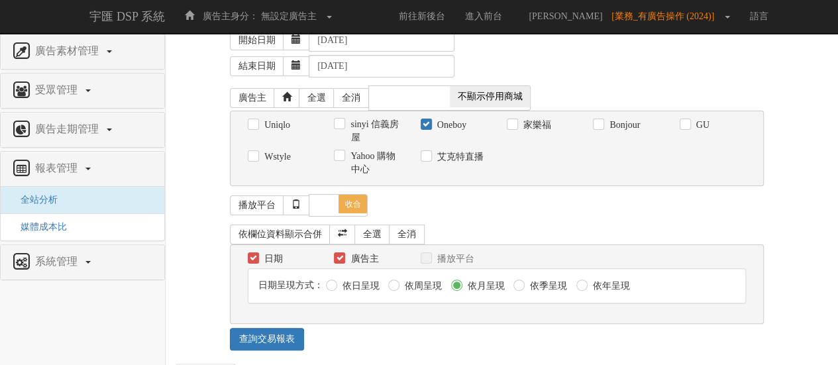
scroll to position [0, 0]
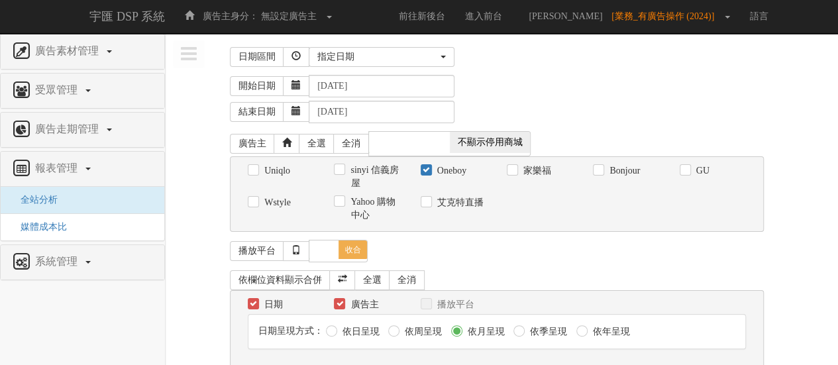
click at [455, 169] on label "Oneboy" at bounding box center [450, 170] width 32 height 13
click at [429, 169] on input "Oneboy" at bounding box center [425, 170] width 9 height 9
checkbox input "false"
click at [705, 170] on label "GU" at bounding box center [701, 170] width 17 height 13
click at [688, 170] on input "GU" at bounding box center [684, 170] width 9 height 9
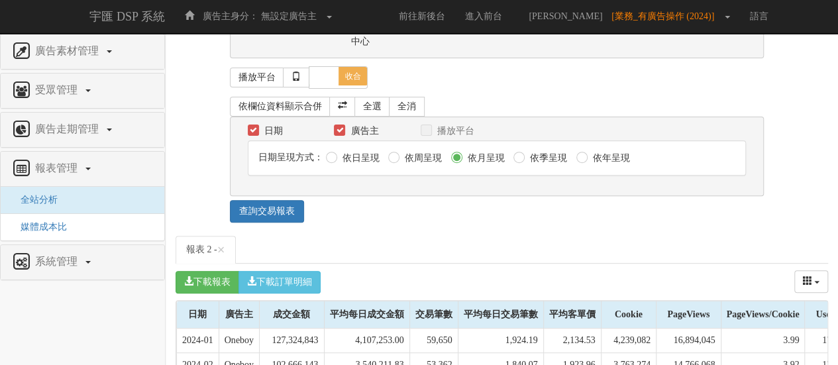
scroll to position [265, 0]
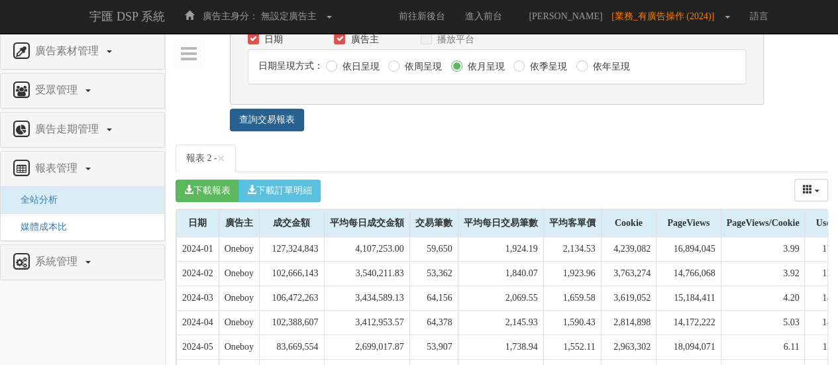
click at [284, 111] on link "查詢交易報表" at bounding box center [267, 120] width 74 height 23
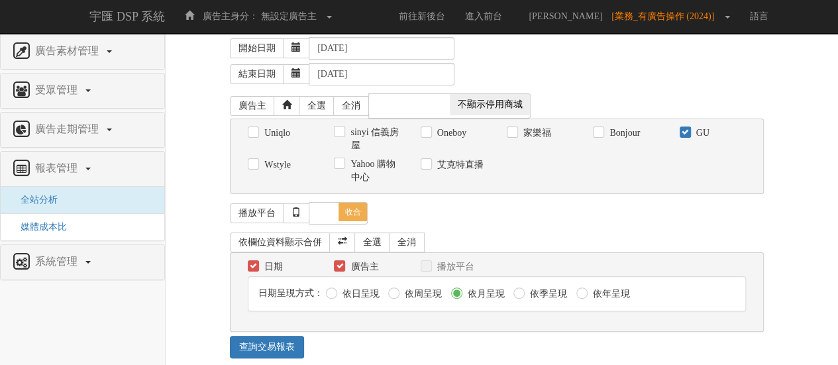
scroll to position [0, 0]
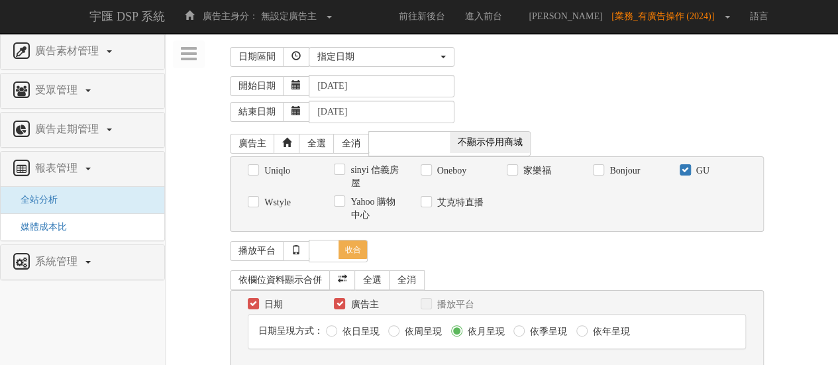
click at [694, 168] on label "GU" at bounding box center [701, 170] width 17 height 13
click at [688, 168] on input "GU" at bounding box center [684, 170] width 9 height 9
checkbox input "false"
click at [277, 170] on label "Uniqlo" at bounding box center [275, 170] width 29 height 13
click at [256, 170] on input "Uniqlo" at bounding box center [252, 170] width 9 height 9
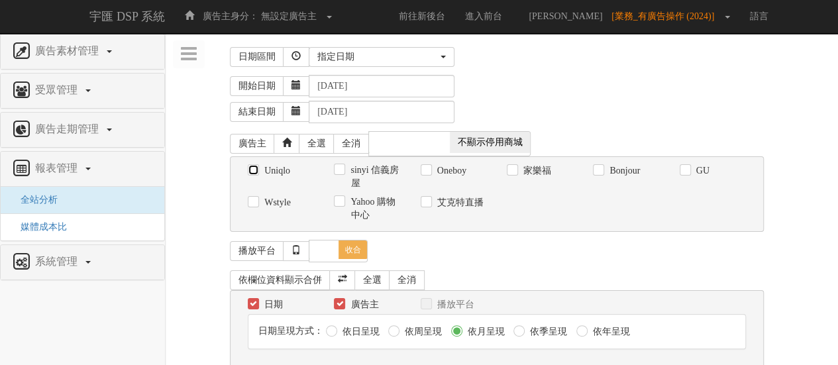
checkbox input "true"
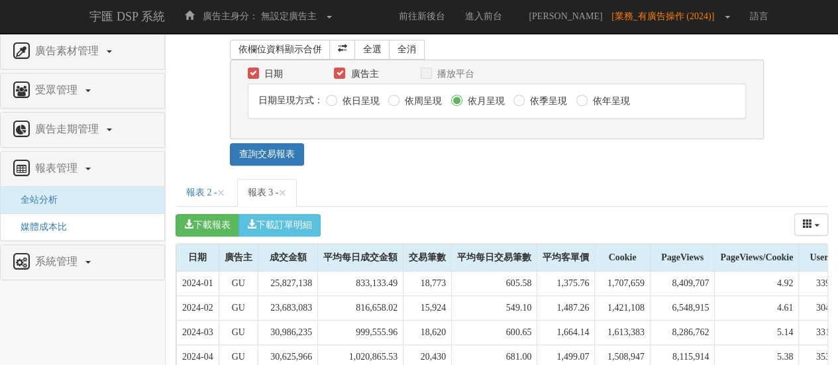
scroll to position [331, 0]
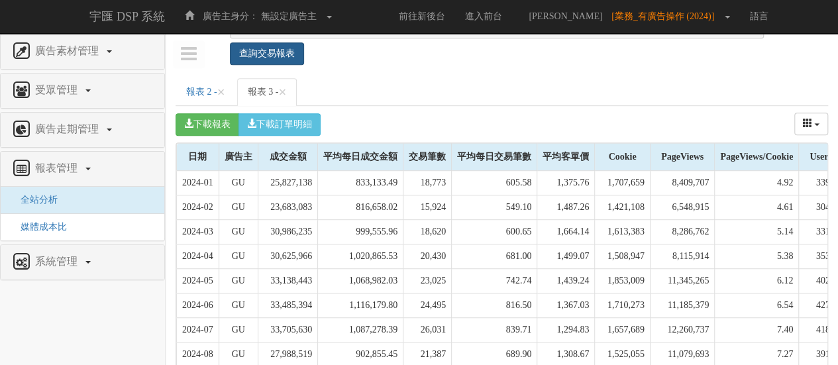
click at [288, 55] on link "查詢交易報表" at bounding box center [267, 53] width 74 height 23
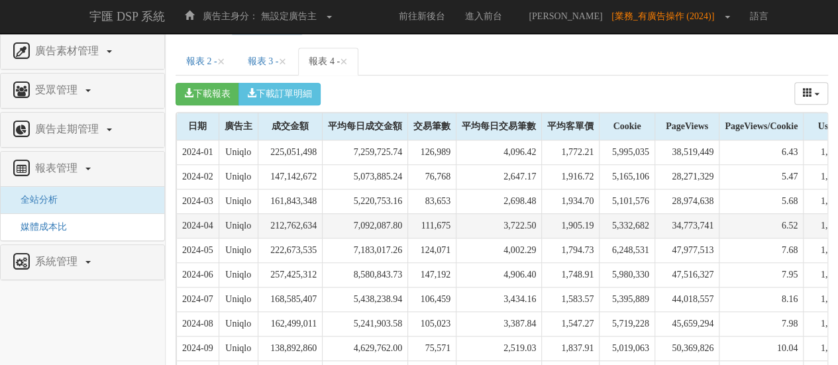
scroll to position [428, 0]
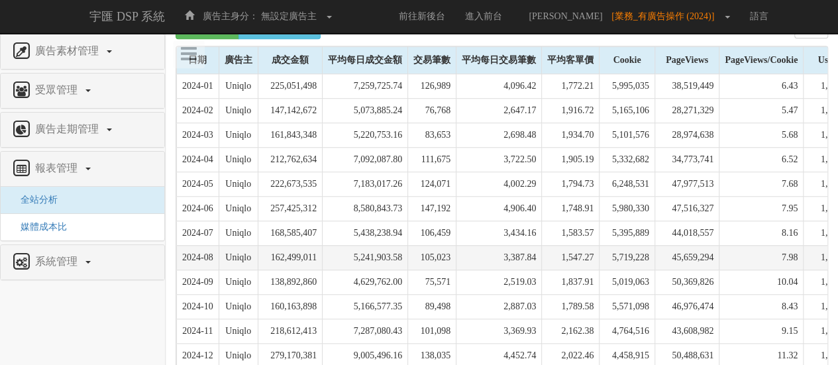
click at [394, 257] on td "5,241,903.58" at bounding box center [365, 257] width 85 height 25
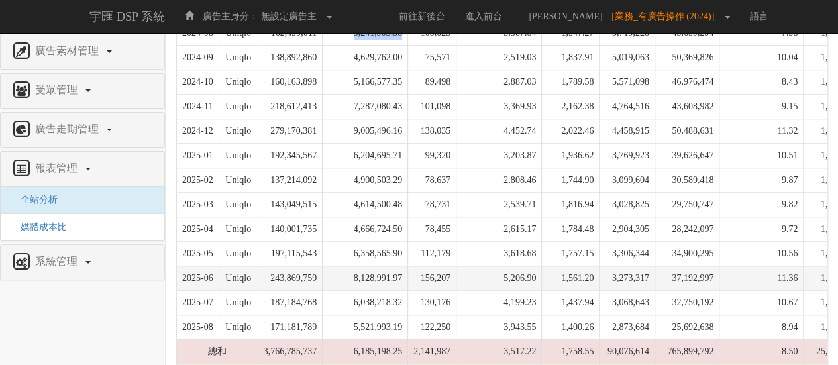
scroll to position [693, 0]
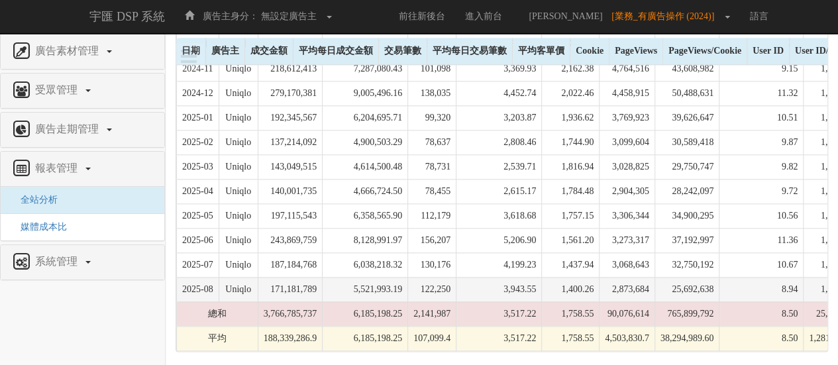
click at [407, 284] on td "5,521,993.19" at bounding box center [365, 289] width 85 height 25
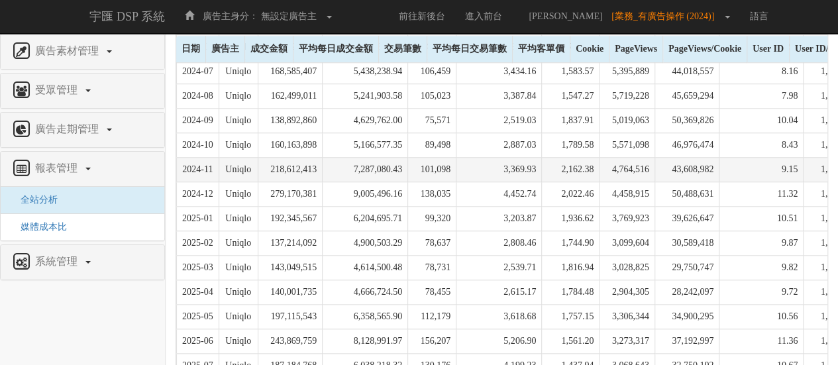
scroll to position [494, 0]
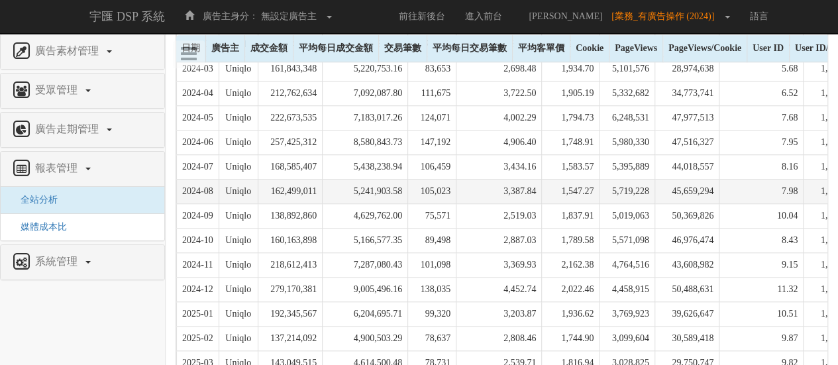
click at [399, 187] on td "5,241,903.58" at bounding box center [365, 191] width 85 height 25
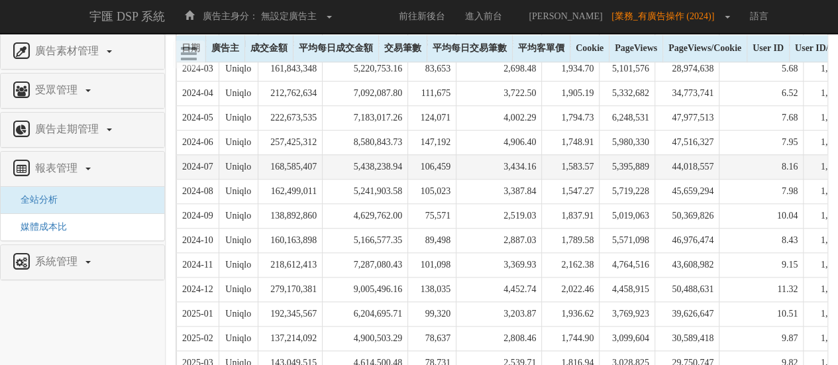
click at [399, 171] on td "5,438,238.94" at bounding box center [365, 166] width 85 height 25
click at [400, 167] on td "5,438,238.94" at bounding box center [365, 166] width 85 height 25
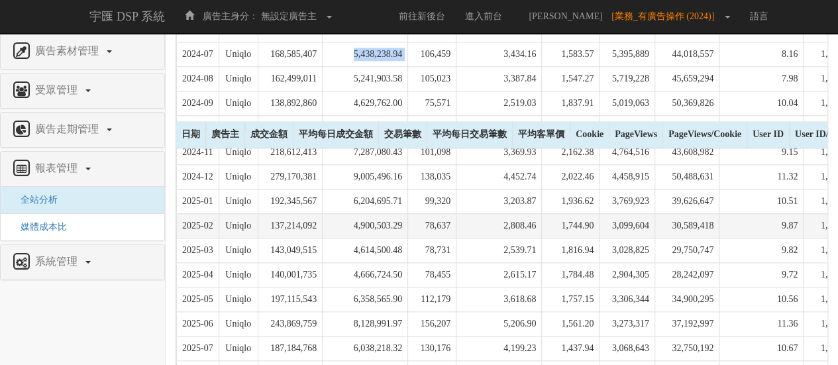
scroll to position [693, 0]
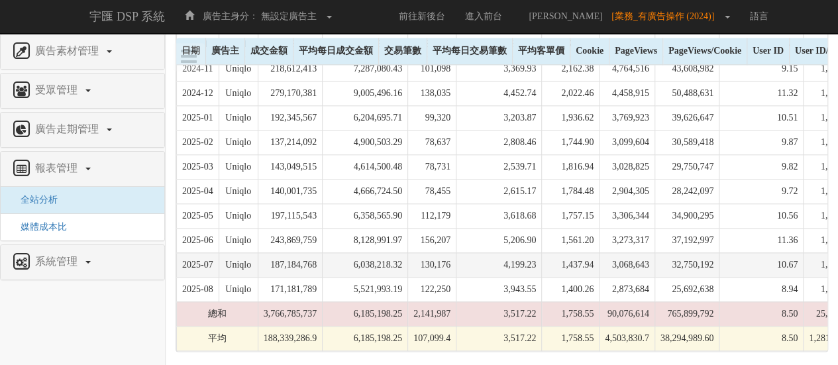
click at [388, 266] on td "6,038,218.32" at bounding box center [365, 264] width 85 height 25
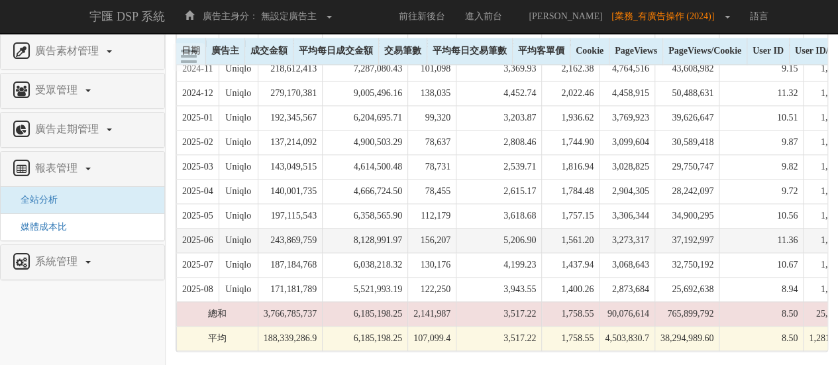
click at [402, 231] on td "8,128,991.97" at bounding box center [365, 240] width 85 height 25
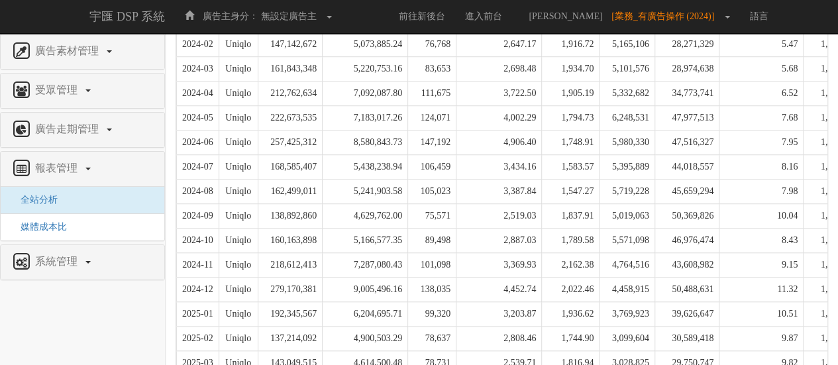
scroll to position [362, 0]
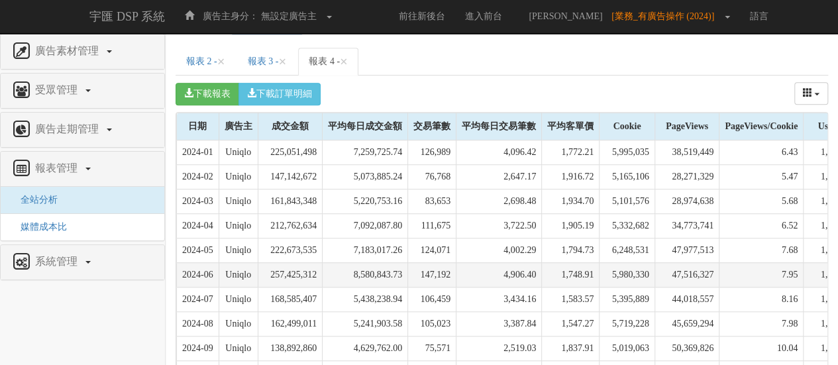
click at [398, 271] on td "8,580,843.73" at bounding box center [365, 274] width 85 height 25
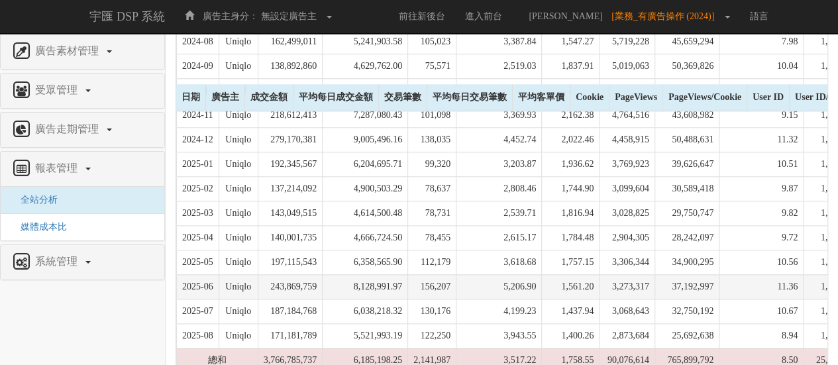
scroll to position [693, 0]
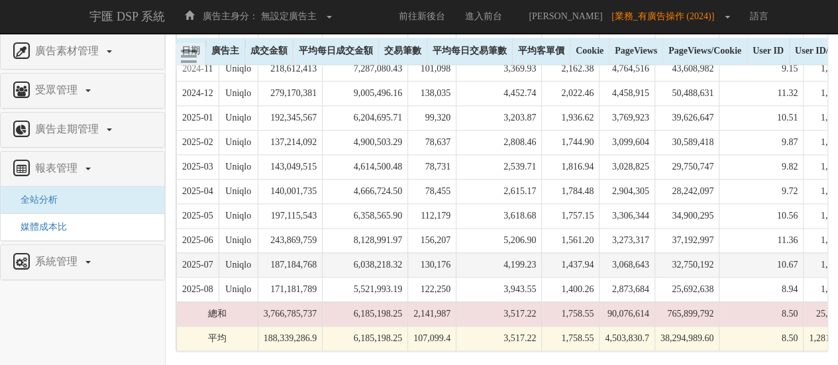
click at [407, 252] on td "6,038,218.32" at bounding box center [365, 264] width 85 height 25
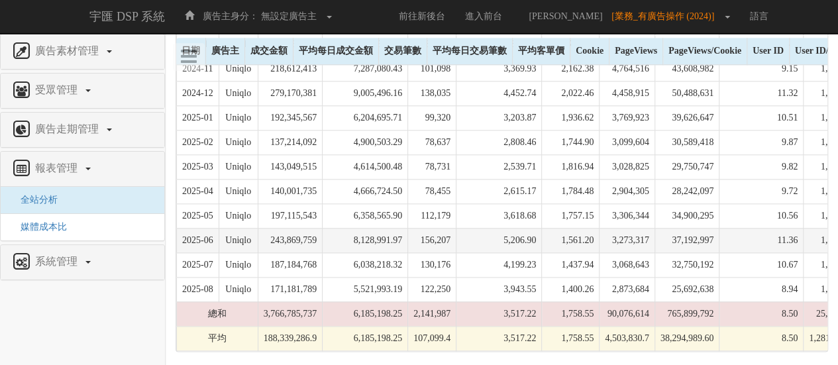
click at [398, 230] on td "8,128,991.97" at bounding box center [365, 240] width 85 height 25
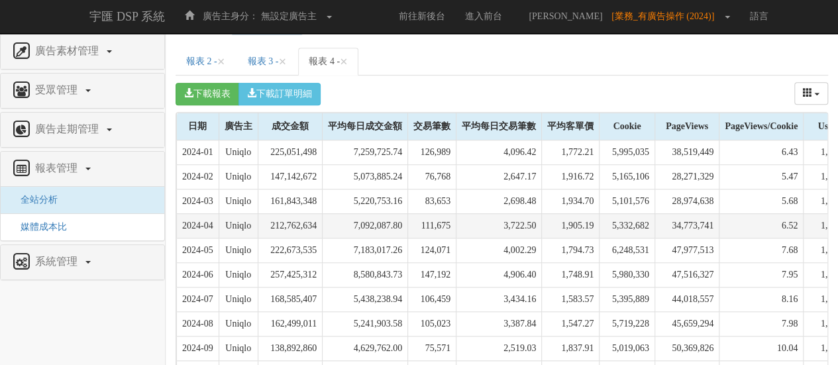
scroll to position [0, 0]
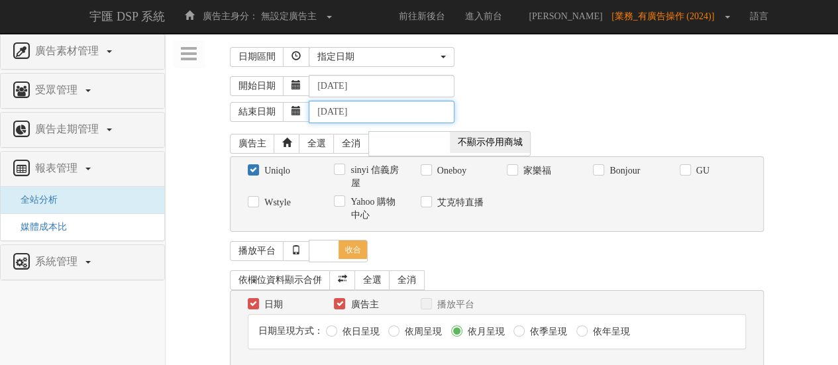
click at [400, 106] on input "2025-08-31" at bounding box center [382, 112] width 146 height 23
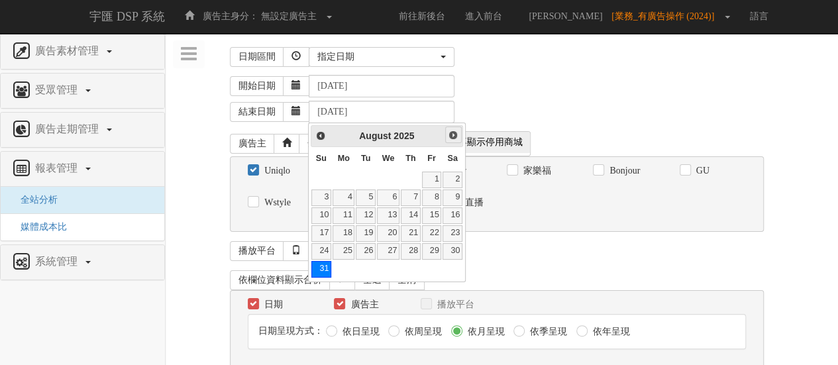
click at [450, 132] on span "Next" at bounding box center [453, 135] width 11 height 11
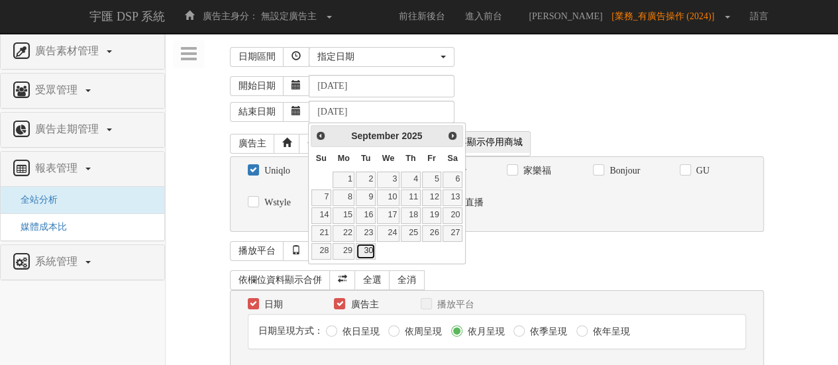
click at [371, 252] on link "30" at bounding box center [366, 251] width 20 height 17
type input "2025-09-30"
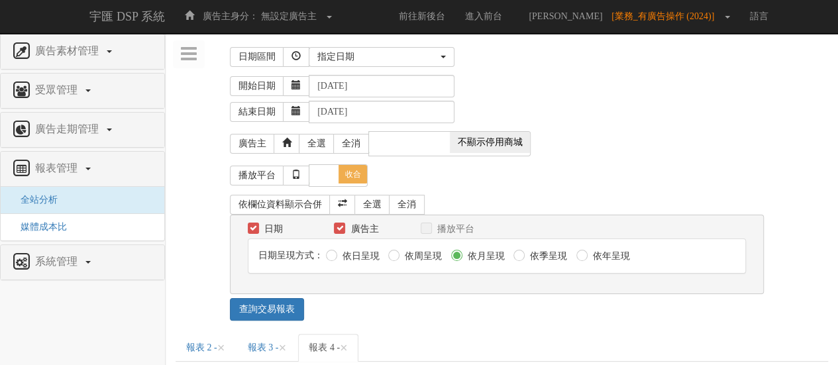
click at [584, 76] on div "開始日期 2024-01-01" at bounding box center [529, 86] width 598 height 23
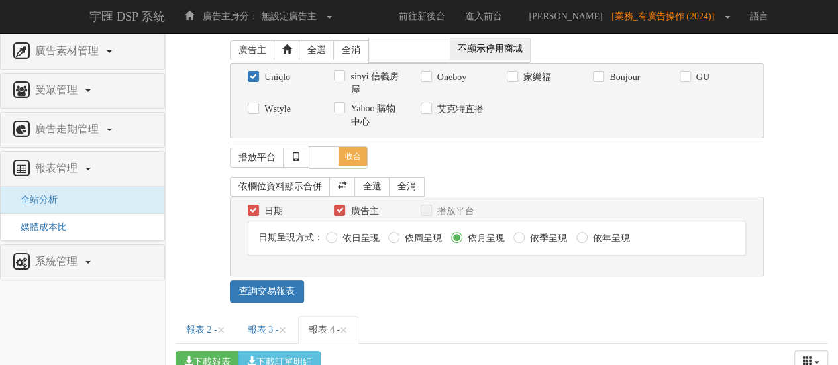
scroll to position [133, 0]
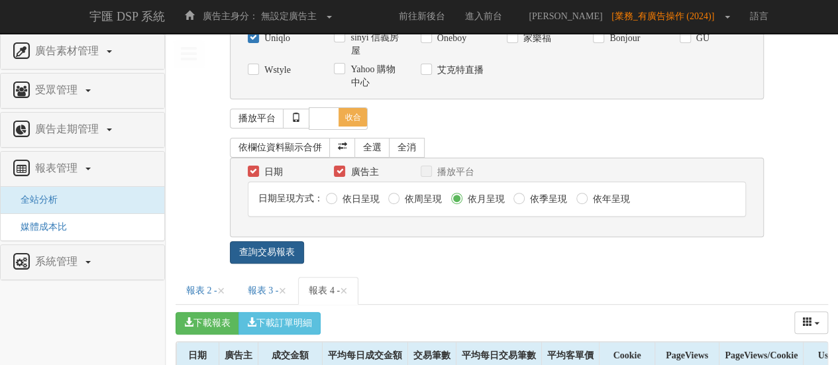
click at [281, 248] on link "查詢交易報表" at bounding box center [267, 252] width 74 height 23
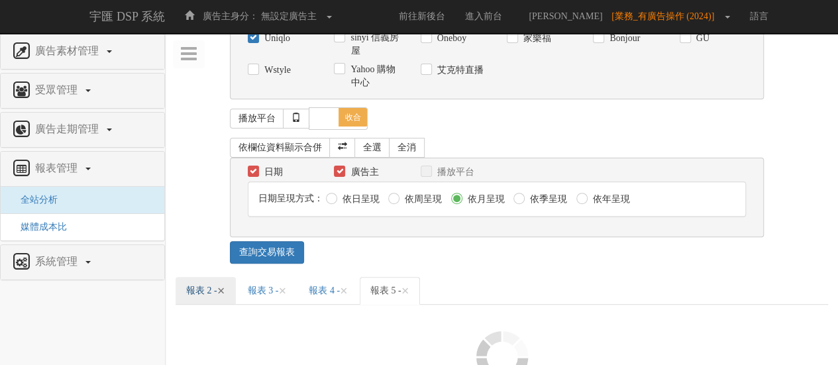
click at [225, 294] on span "×" at bounding box center [221, 291] width 8 height 16
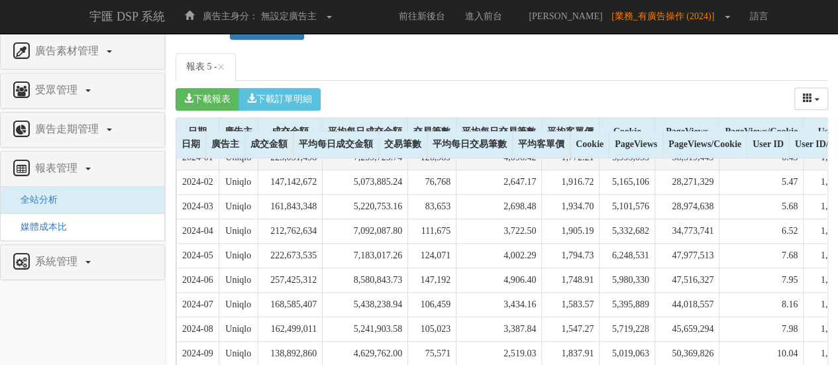
scroll to position [319, 0]
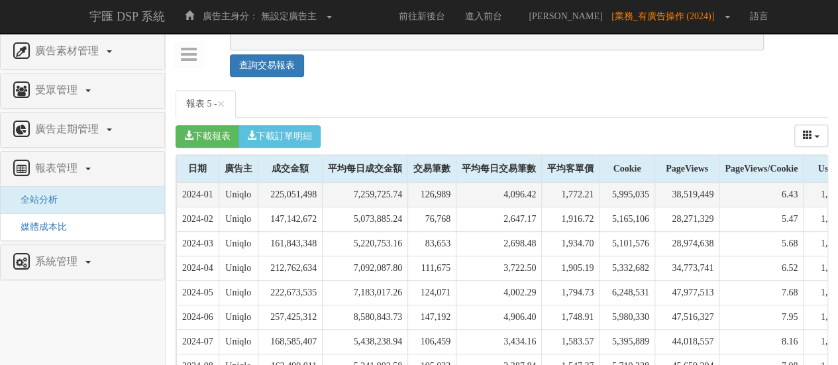
click at [244, 193] on td "Uniqlo" at bounding box center [238, 195] width 39 height 25
copy td "Uniqlo"
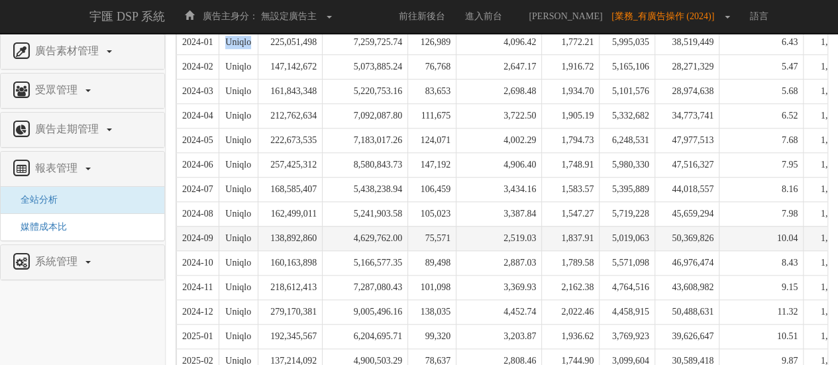
scroll to position [386, 0]
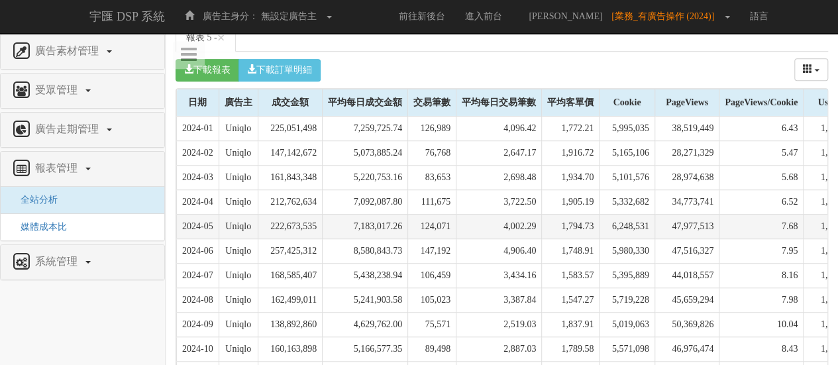
click at [431, 218] on td "124,071" at bounding box center [432, 226] width 48 height 25
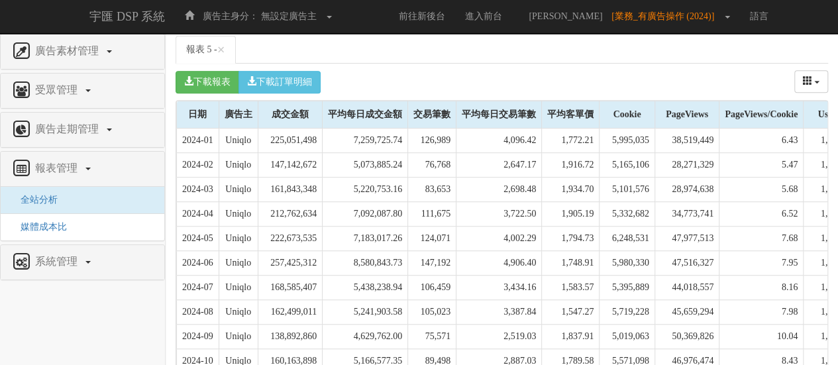
scroll to position [187, 0]
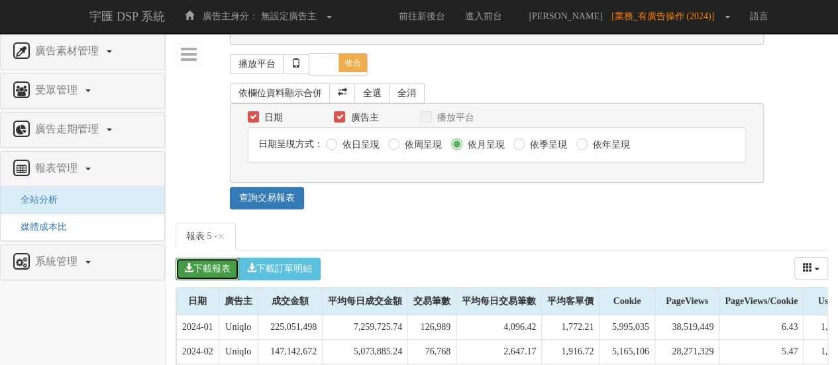
click at [225, 271] on button "下載報表" at bounding box center [208, 269] width 64 height 23
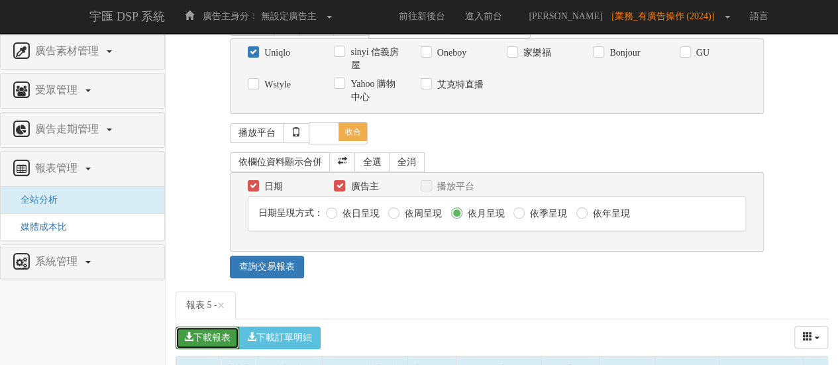
scroll to position [0, 0]
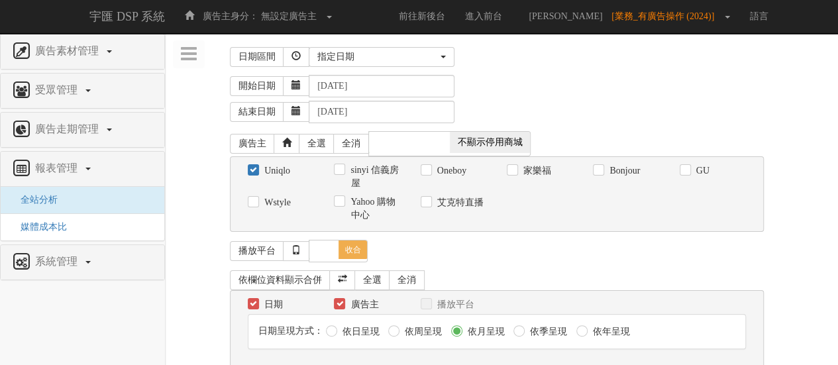
click at [270, 170] on label "Uniqlo" at bounding box center [275, 170] width 29 height 13
click at [256, 170] on input "Uniqlo" at bounding box center [252, 170] width 9 height 9
checkbox input "false"
click at [709, 164] on label "GU" at bounding box center [701, 170] width 17 height 13
click at [688, 166] on input "GU" at bounding box center [684, 170] width 9 height 9
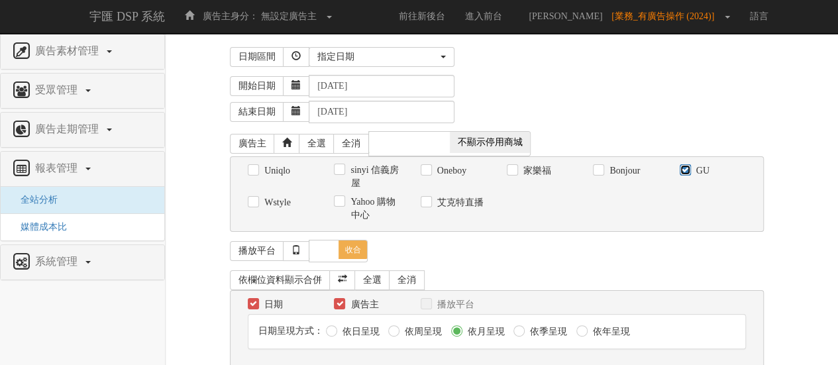
scroll to position [199, 0]
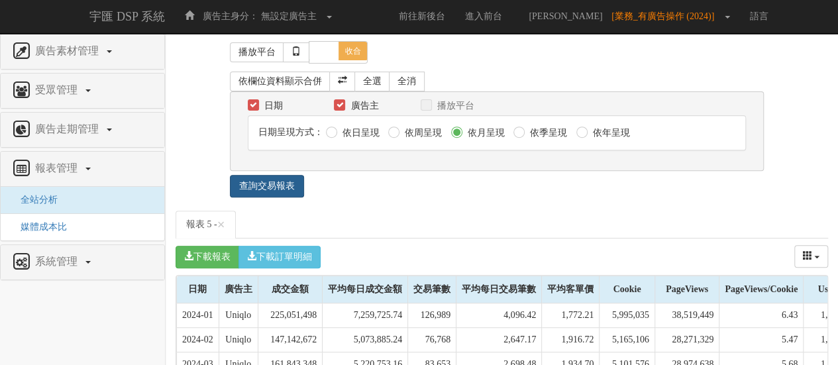
click at [288, 193] on link "查詢交易報表" at bounding box center [267, 186] width 74 height 23
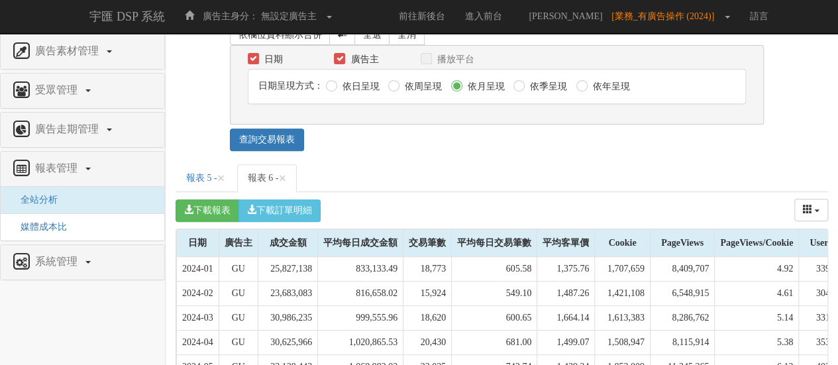
scroll to position [265, 0]
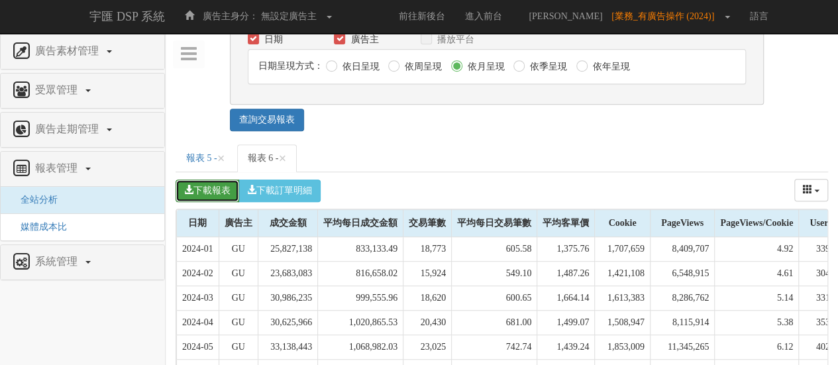
click at [221, 191] on button "下載報表" at bounding box center [208, 191] width 64 height 23
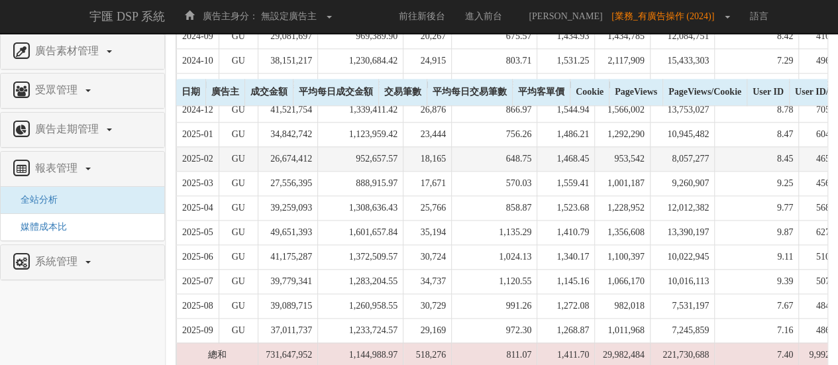
scroll to position [717, 0]
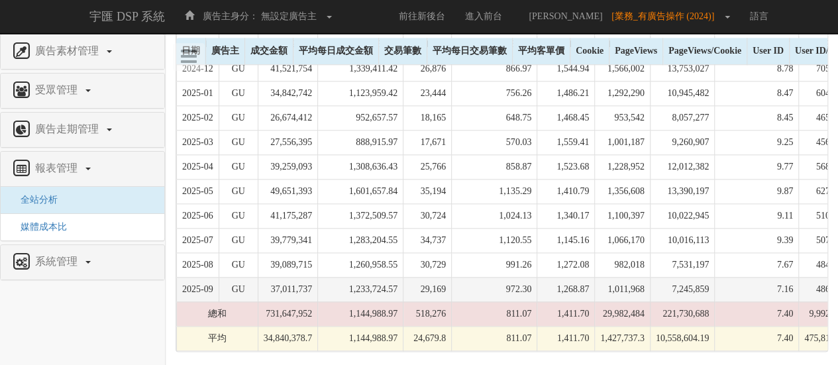
click at [394, 285] on td "1,233,724.57" at bounding box center [360, 289] width 85 height 25
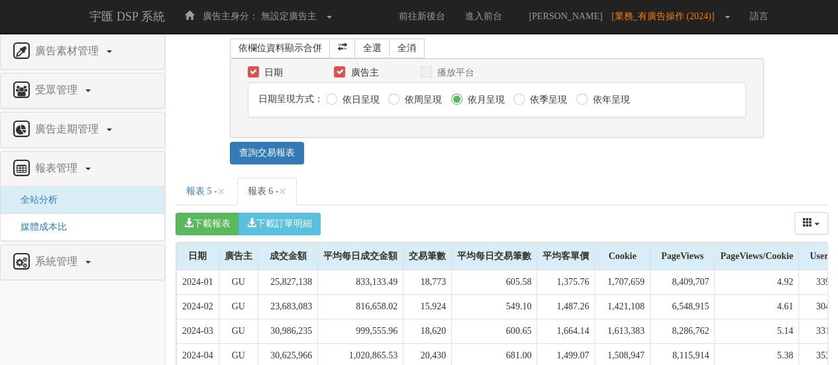
scroll to position [0, 0]
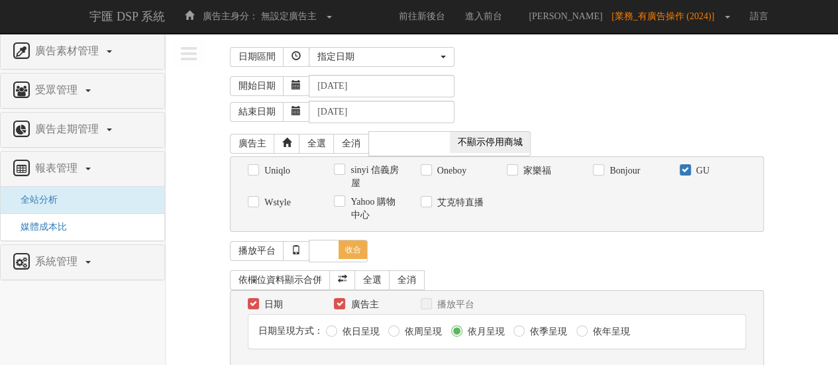
click at [708, 171] on label "GU" at bounding box center [701, 170] width 17 height 13
click at [688, 171] on input "GU" at bounding box center [684, 170] width 9 height 9
checkbox input "false"
click at [453, 170] on label "Oneboy" at bounding box center [450, 170] width 32 height 13
click at [429, 170] on input "Oneboy" at bounding box center [425, 170] width 9 height 9
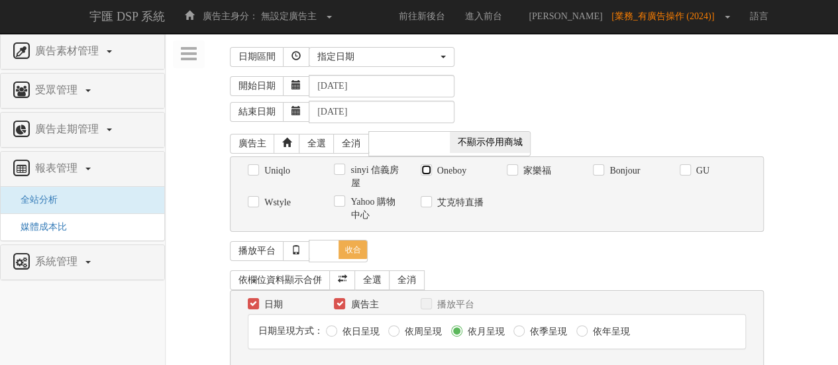
checkbox input "true"
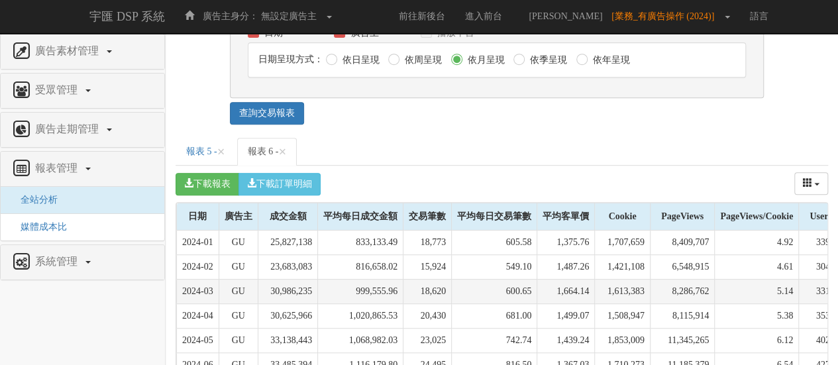
scroll to position [331, 0]
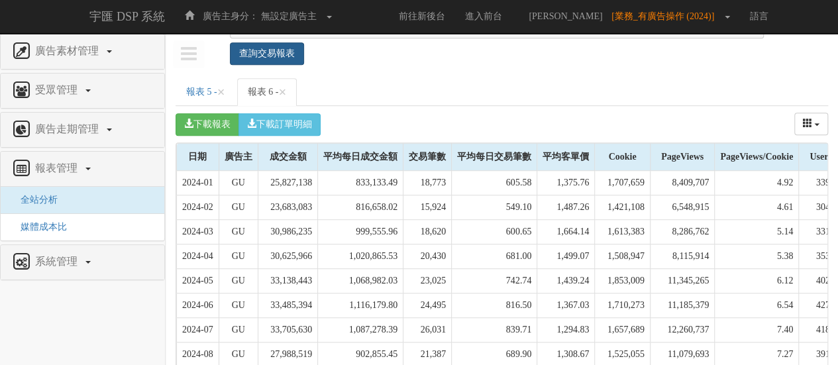
click at [274, 59] on link "查詢交易報表" at bounding box center [267, 53] width 74 height 23
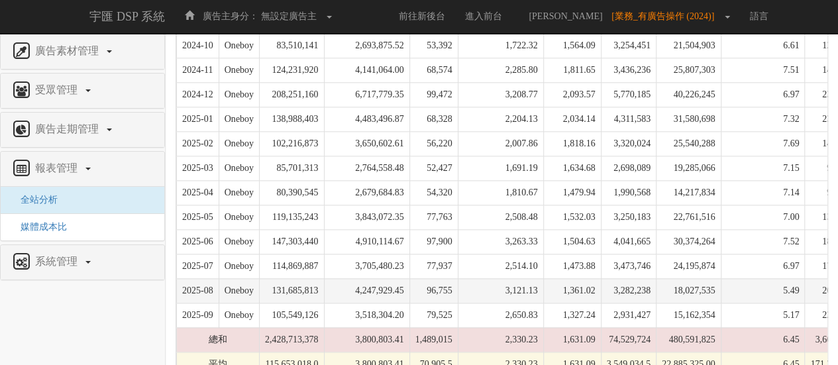
scroll to position [717, 0]
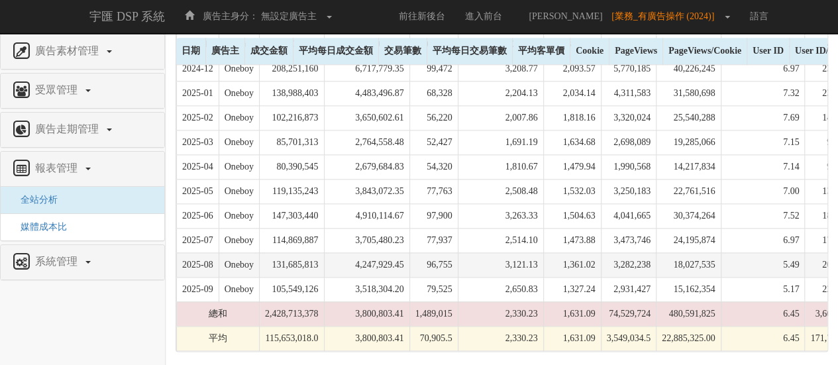
click at [391, 262] on td "4,247,929.45" at bounding box center [366, 264] width 85 height 25
click at [392, 252] on td "4,247,929.45" at bounding box center [366, 264] width 85 height 25
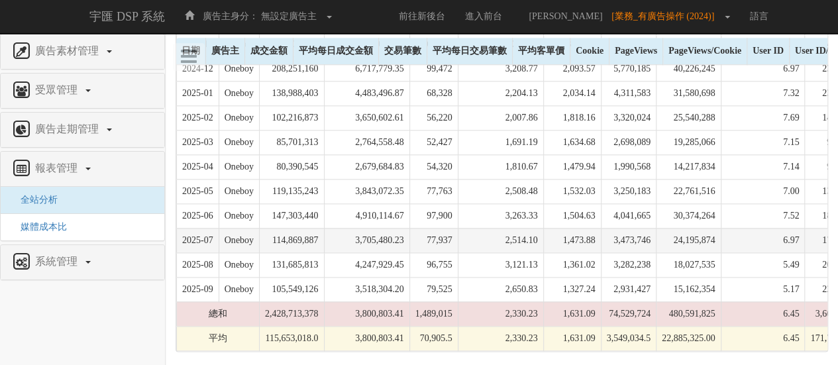
click at [396, 237] on td "3,705,480.23" at bounding box center [366, 240] width 85 height 25
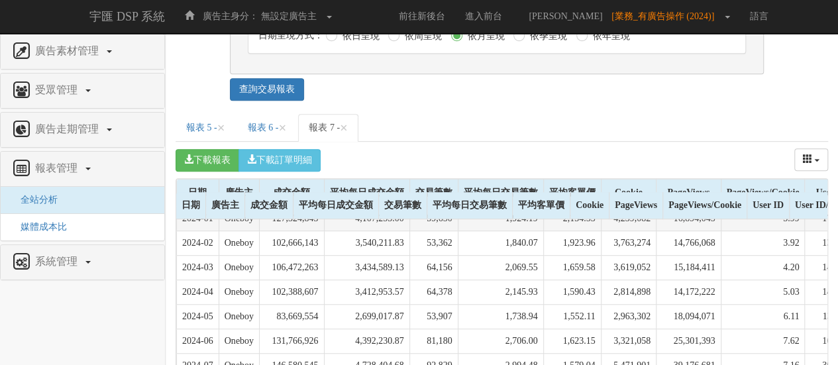
scroll to position [121, 0]
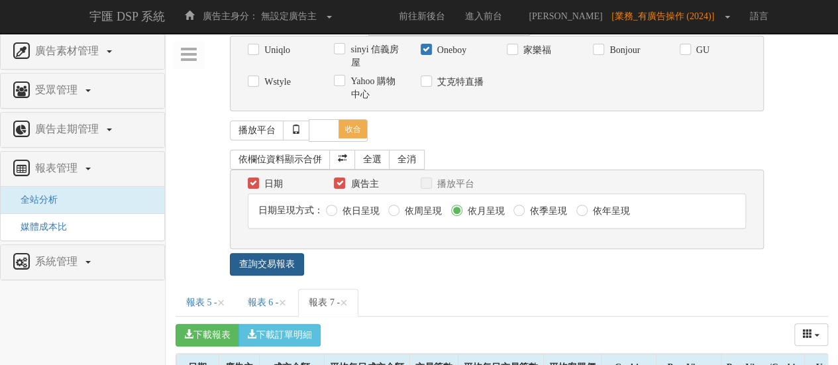
click at [282, 256] on link "查詢交易報表" at bounding box center [267, 264] width 74 height 23
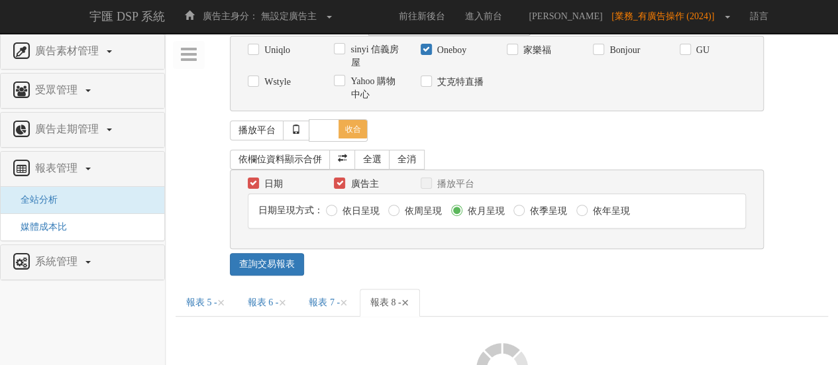
click at [409, 298] on span "×" at bounding box center [406, 303] width 8 height 16
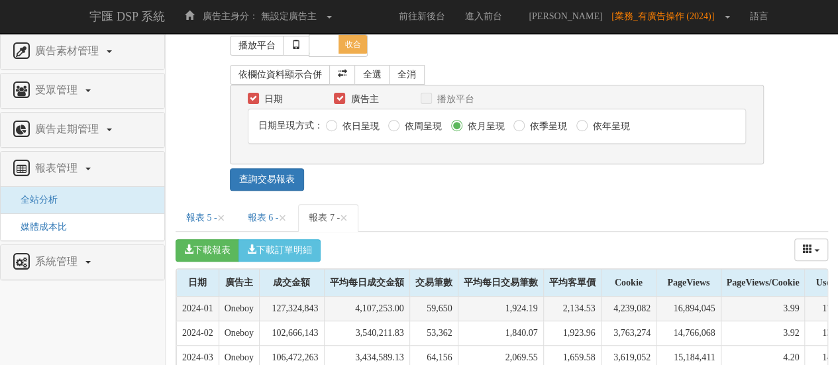
scroll to position [253, 0]
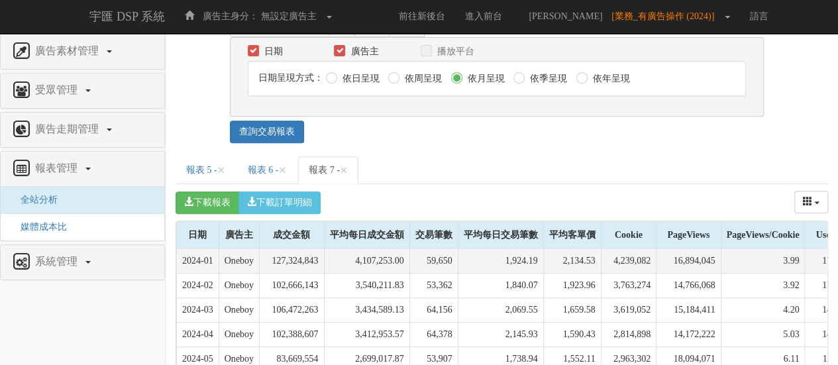
click at [232, 260] on td "Oneboy" at bounding box center [239, 261] width 40 height 25
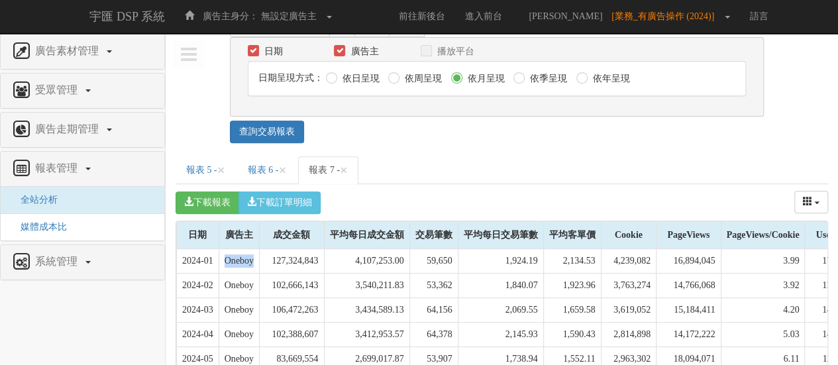
copy td "Oneboy"
click at [195, 203] on button "下載報表" at bounding box center [208, 202] width 64 height 23
click at [462, 168] on ul "報表 5 - × 報表 6 - × 報表 7 - ×" at bounding box center [502, 170] width 653 height 28
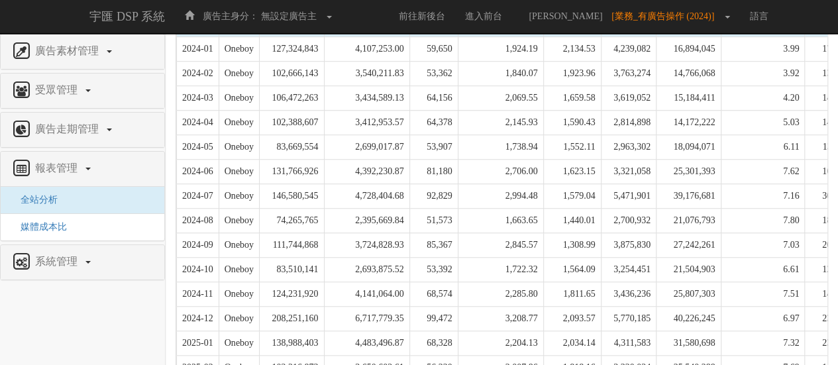
scroll to position [717, 0]
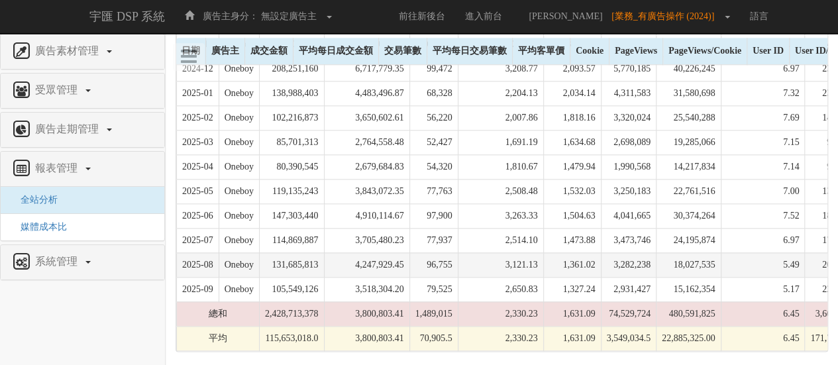
click at [319, 259] on td "131,685,813" at bounding box center [292, 264] width 65 height 25
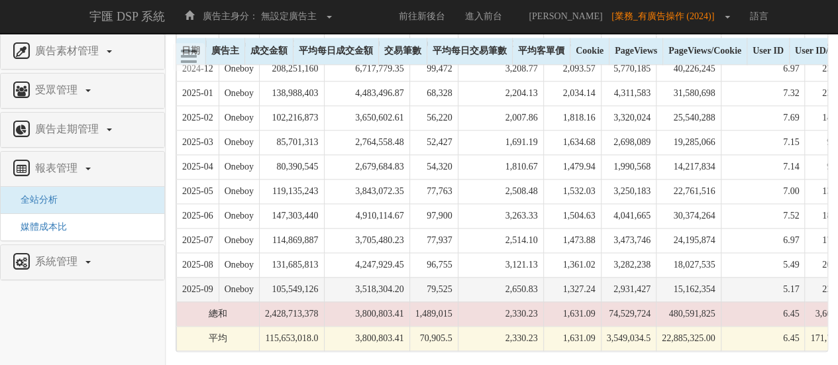
click at [322, 277] on td "105,549,126" at bounding box center [292, 289] width 65 height 25
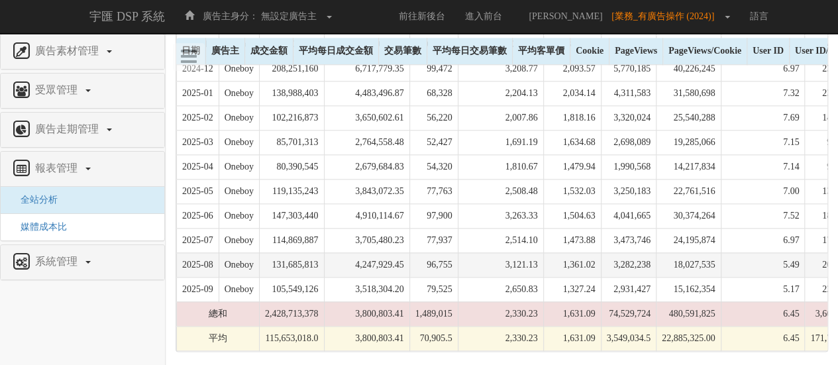
click at [404, 252] on td "4,247,929.45" at bounding box center [366, 264] width 85 height 25
click at [458, 256] on td "96,755" at bounding box center [433, 264] width 48 height 25
click at [348, 256] on td "4,247,929.45" at bounding box center [366, 264] width 85 height 25
click at [311, 256] on td "131,685,813" at bounding box center [292, 264] width 65 height 25
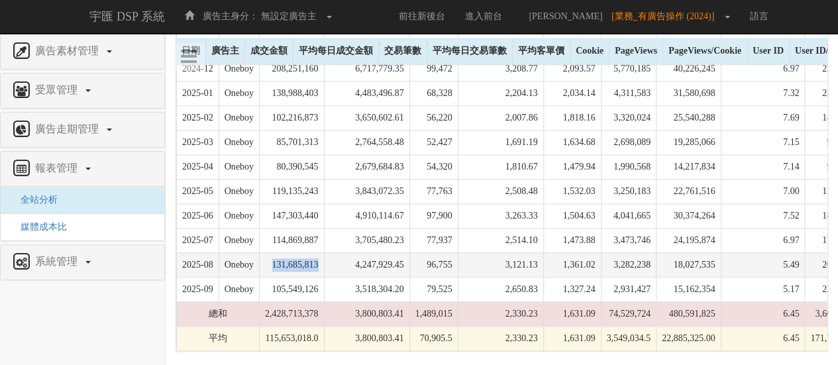
click at [311, 256] on td "131,685,813" at bounding box center [292, 264] width 65 height 25
click at [409, 256] on td "4,247,929.45" at bounding box center [366, 264] width 85 height 25
click at [409, 255] on td "4,247,929.45" at bounding box center [366, 264] width 85 height 25
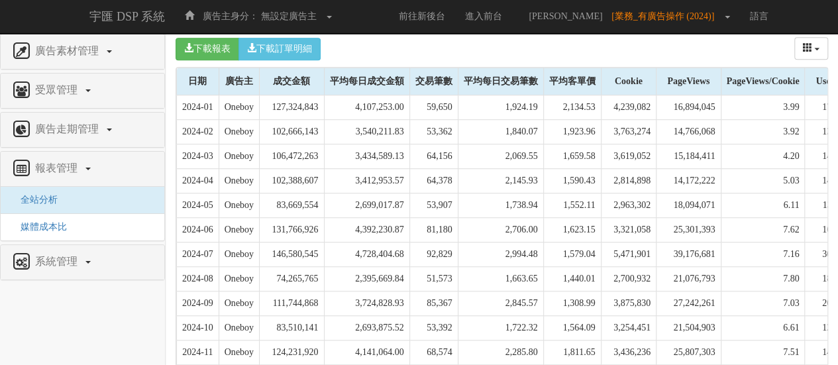
scroll to position [386, 0]
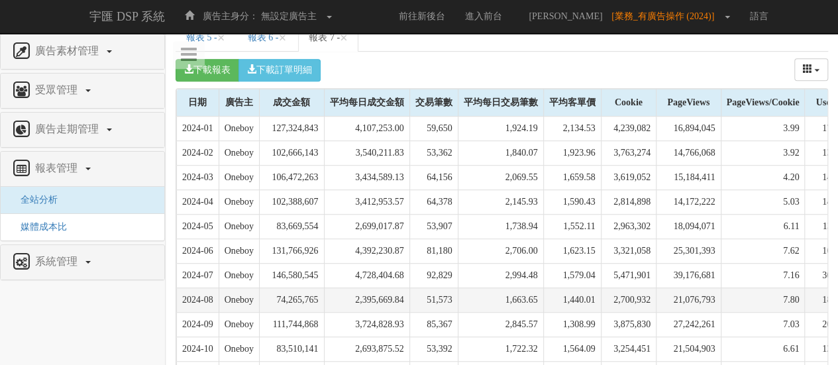
click at [390, 295] on td "2,395,669.84" at bounding box center [366, 300] width 85 height 25
click at [400, 297] on td "2,395,669.84" at bounding box center [366, 300] width 85 height 25
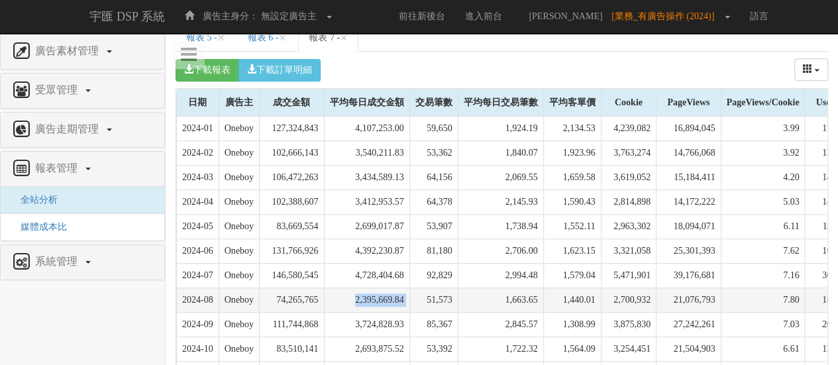
click at [396, 297] on td "2,395,669.84" at bounding box center [366, 300] width 85 height 25
click at [404, 296] on td "2,395,669.84" at bounding box center [366, 300] width 85 height 25
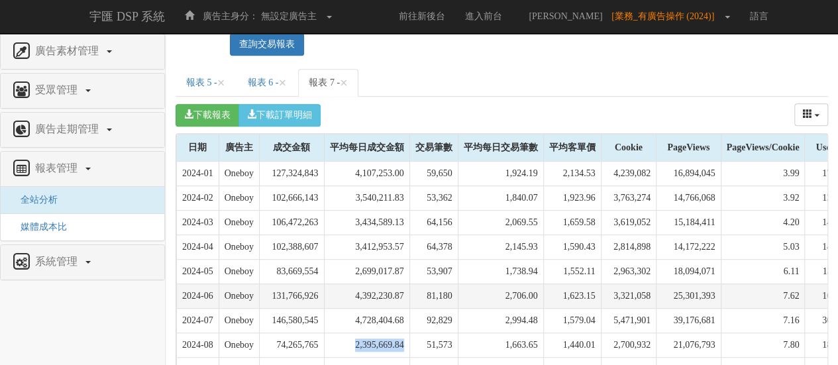
scroll to position [319, 0]
